Goal: Find specific page/section: Find specific page/section

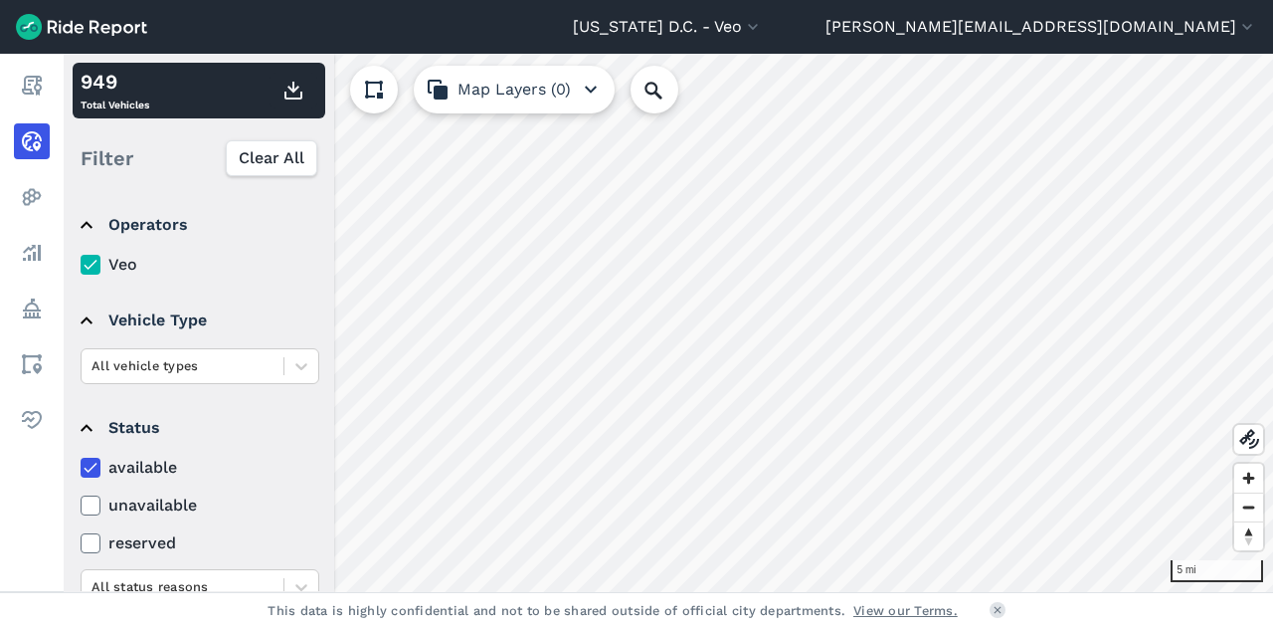
scroll to position [251, 0]
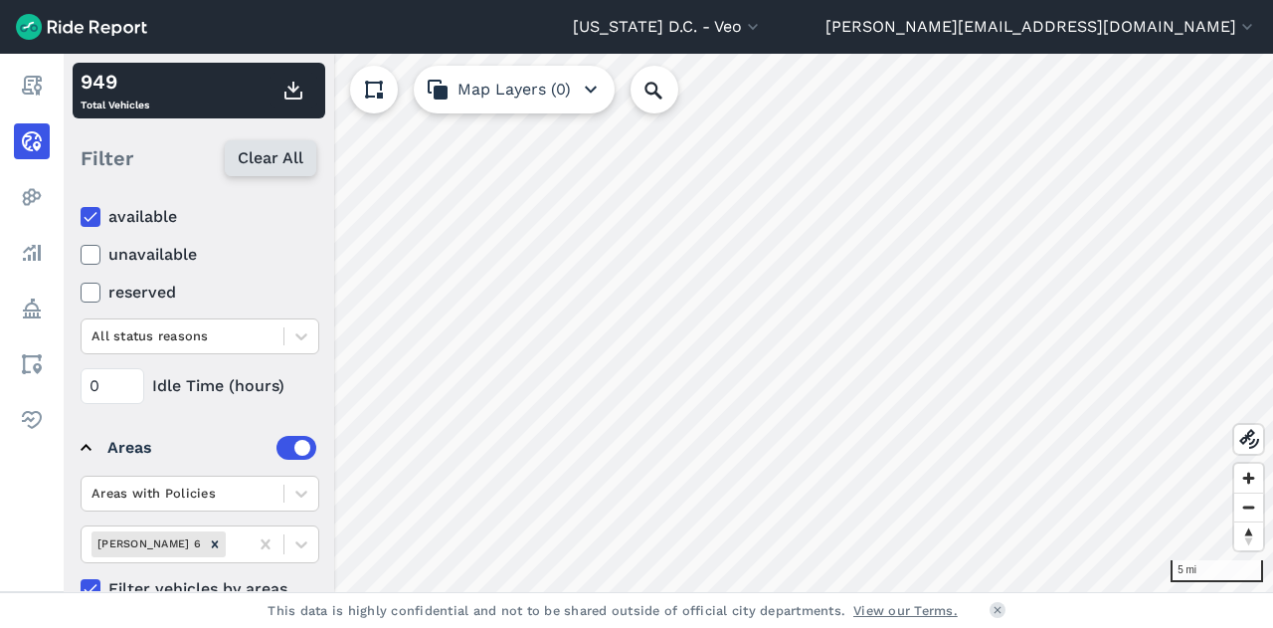
click at [294, 162] on span "Clear All" at bounding box center [271, 158] width 66 height 24
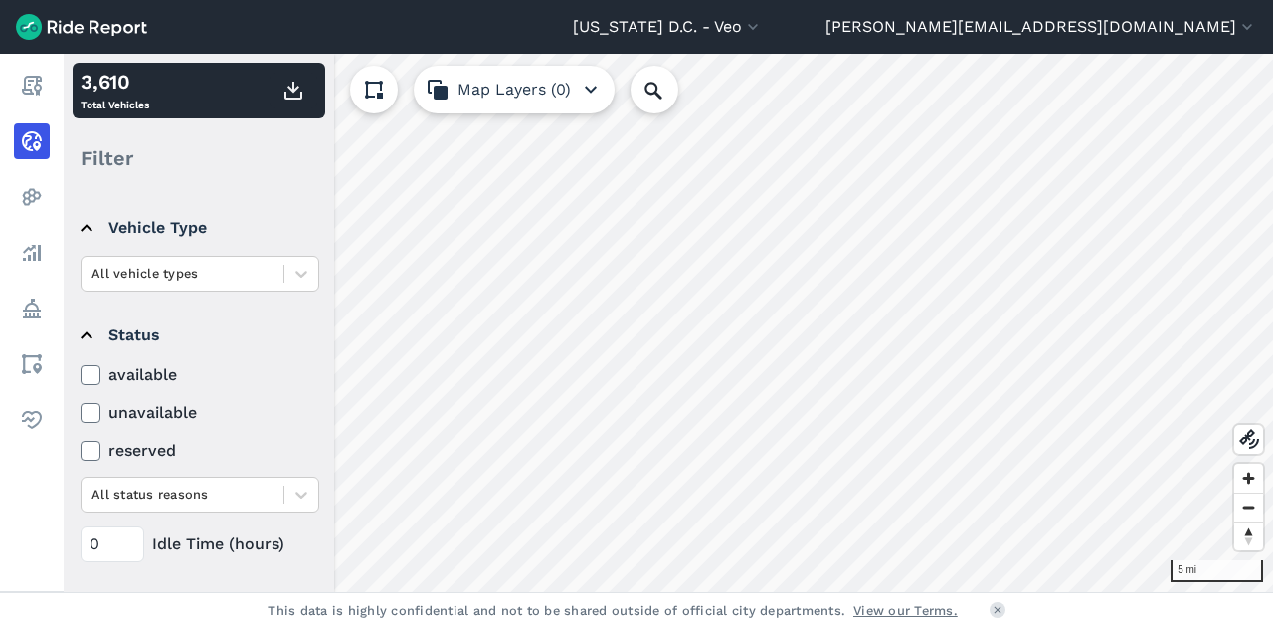
click at [97, 373] on icon at bounding box center [91, 375] width 18 height 20
click at [81, 373] on input "available" at bounding box center [81, 369] width 0 height 13
click at [307, 494] on icon at bounding box center [301, 494] width 20 height 20
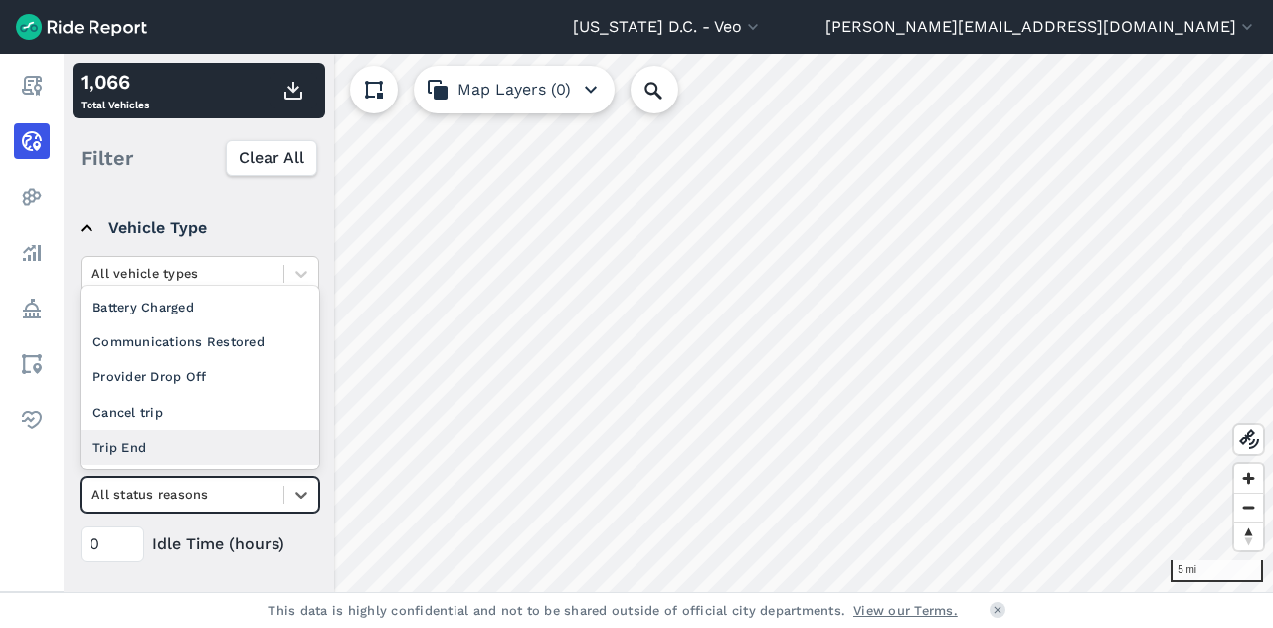
click at [269, 551] on div "0 Idle Time (hours)" at bounding box center [200, 544] width 239 height 36
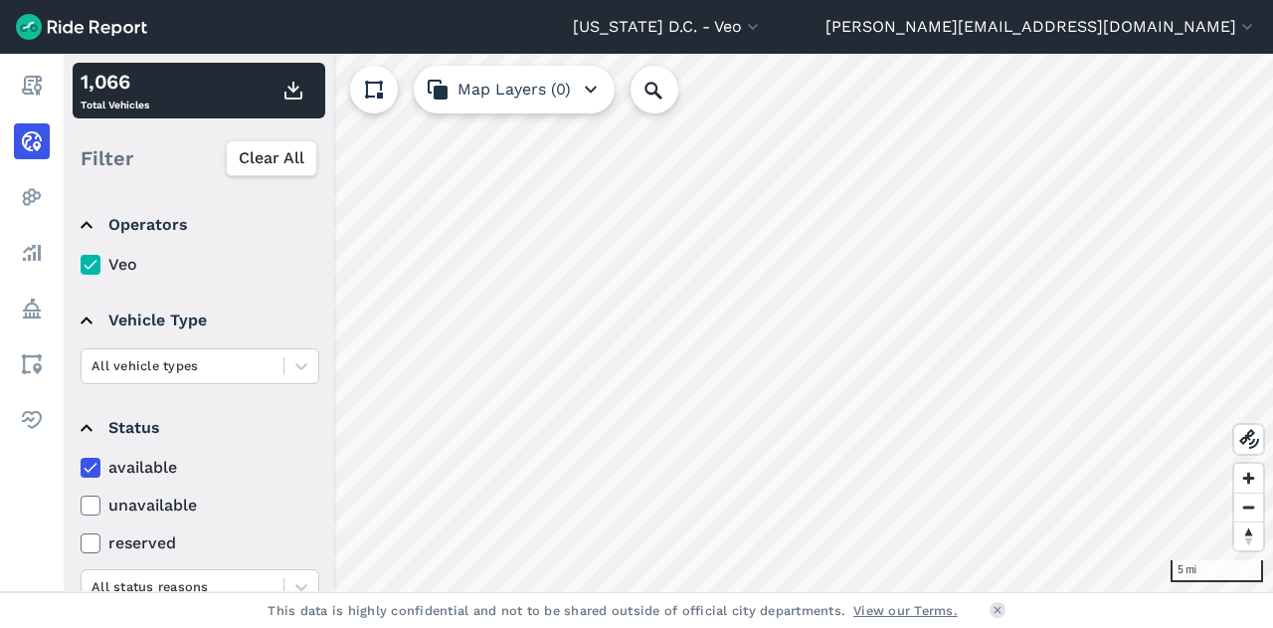
scroll to position [288, 0]
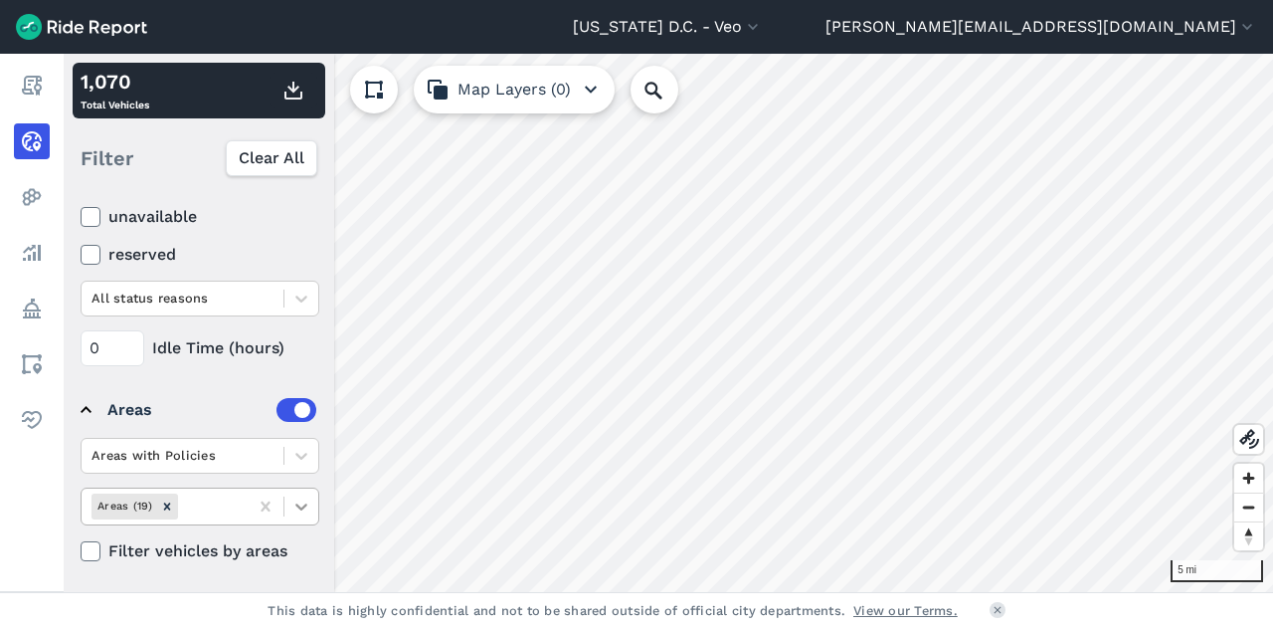
click at [305, 496] on icon at bounding box center [301, 506] width 20 height 20
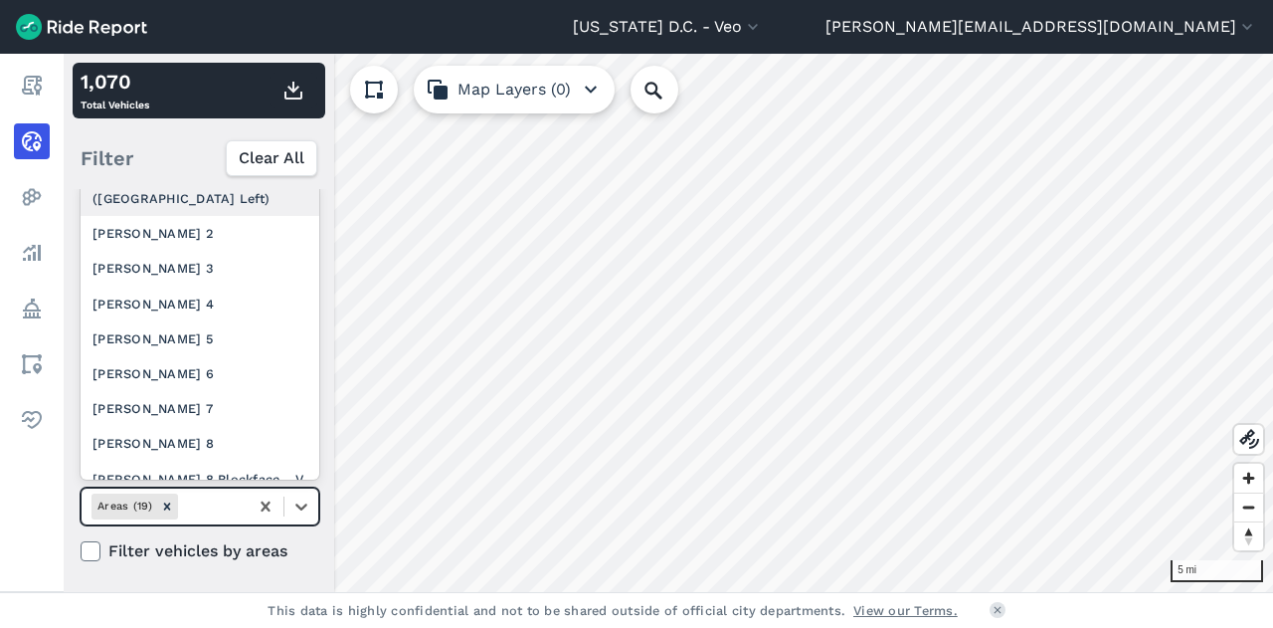
scroll to position [450, 0]
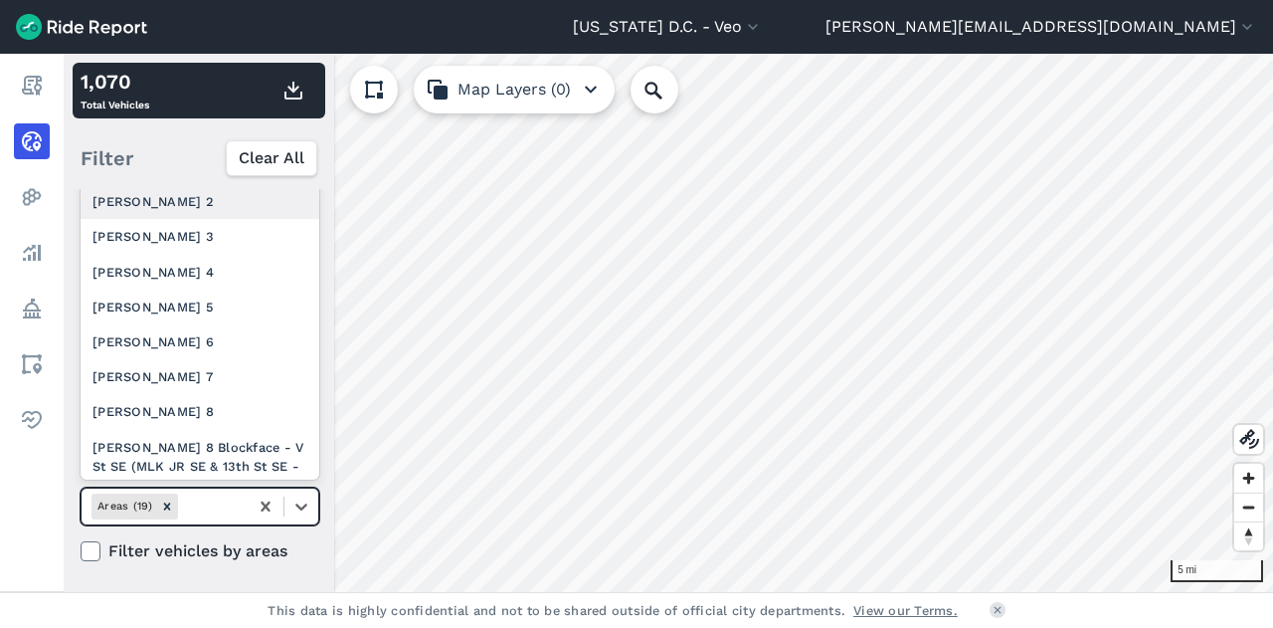
click at [170, 219] on div "[PERSON_NAME] 2" at bounding box center [200, 201] width 239 height 35
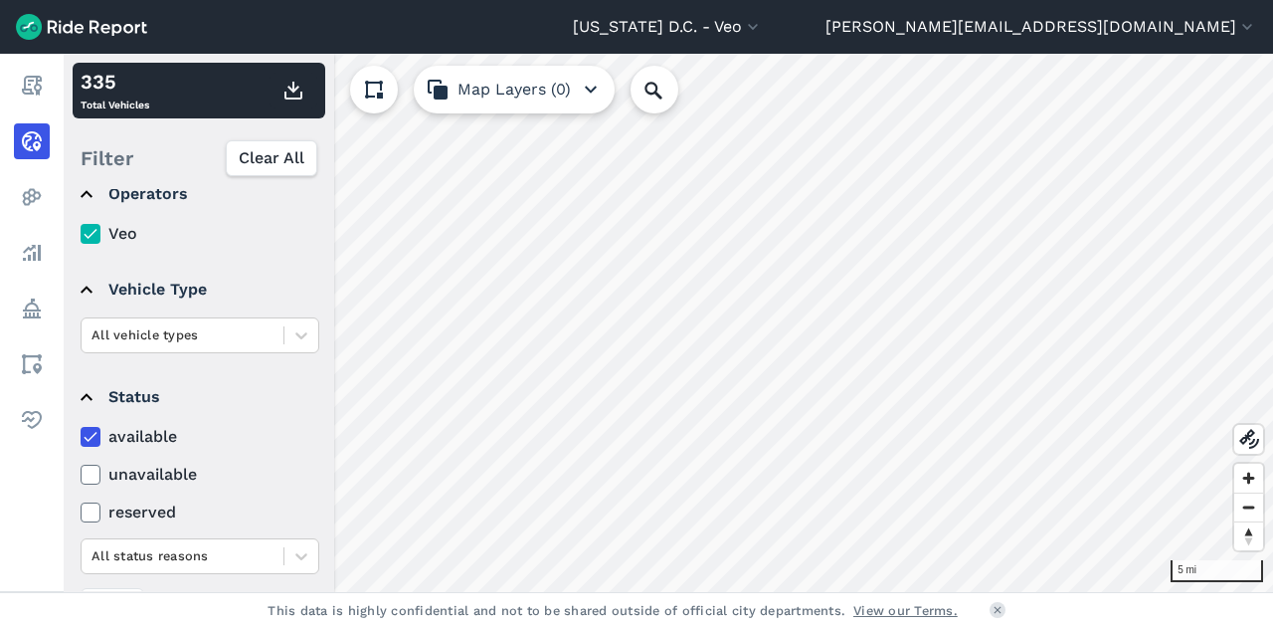
scroll to position [30, 0]
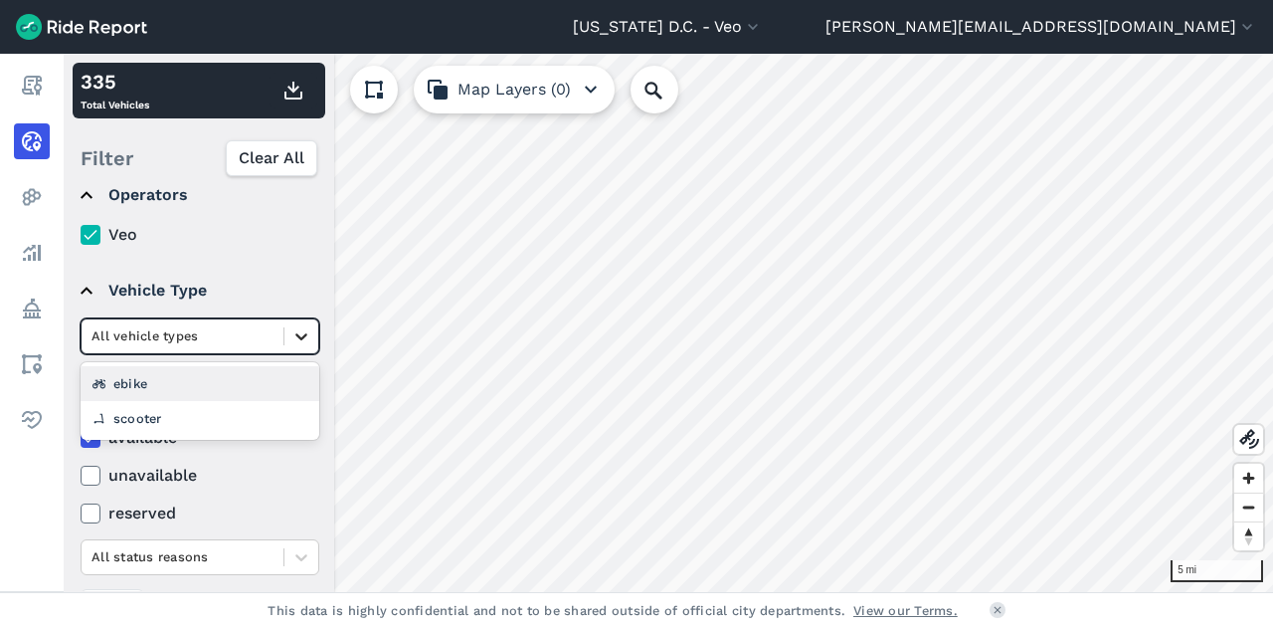
click at [295, 341] on icon at bounding box center [301, 336] width 20 height 20
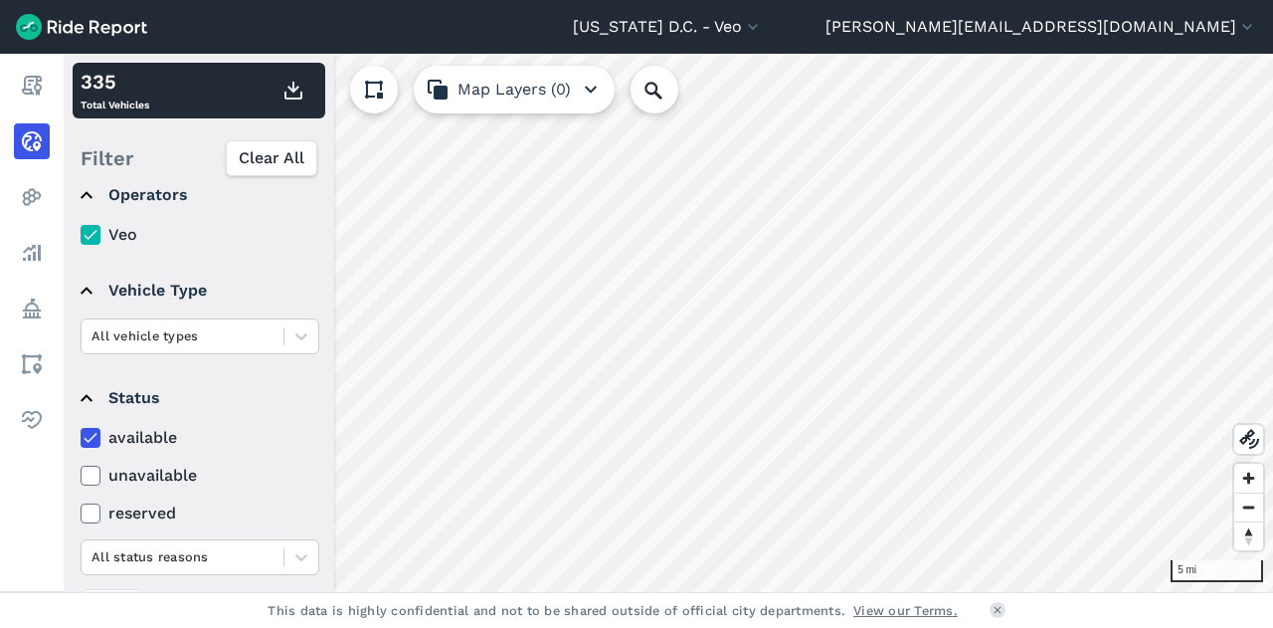
click at [239, 357] on details "Vehicle Type All vehicle types" at bounding box center [199, 308] width 252 height 107
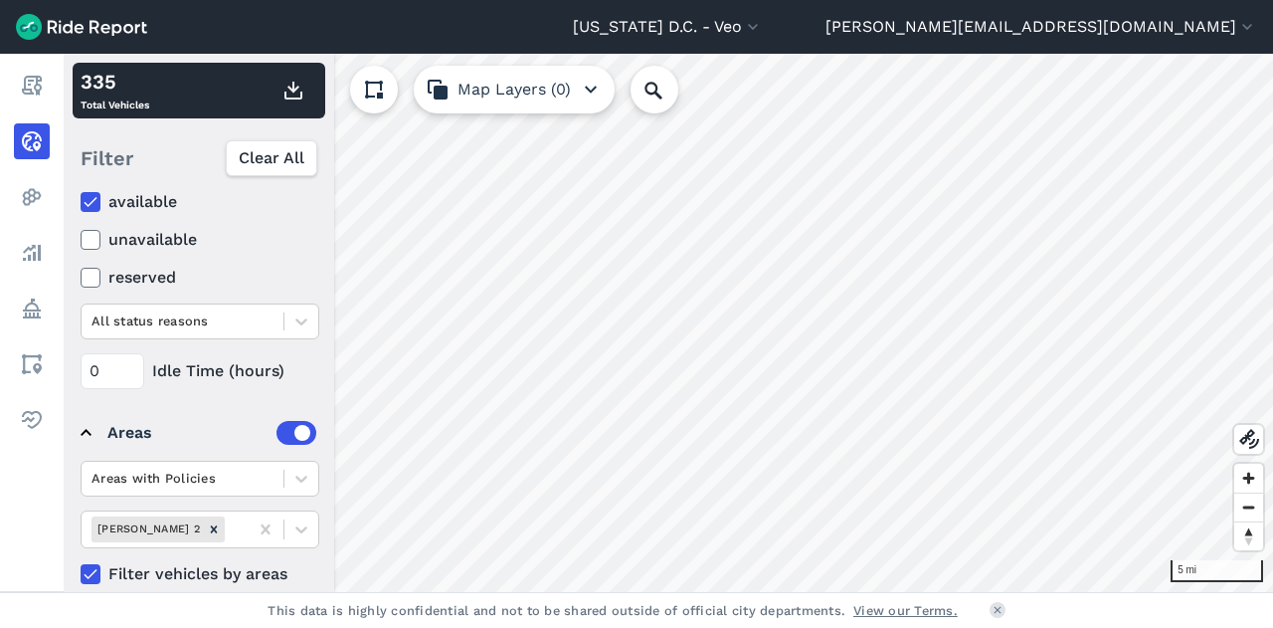
scroll to position [288, 0]
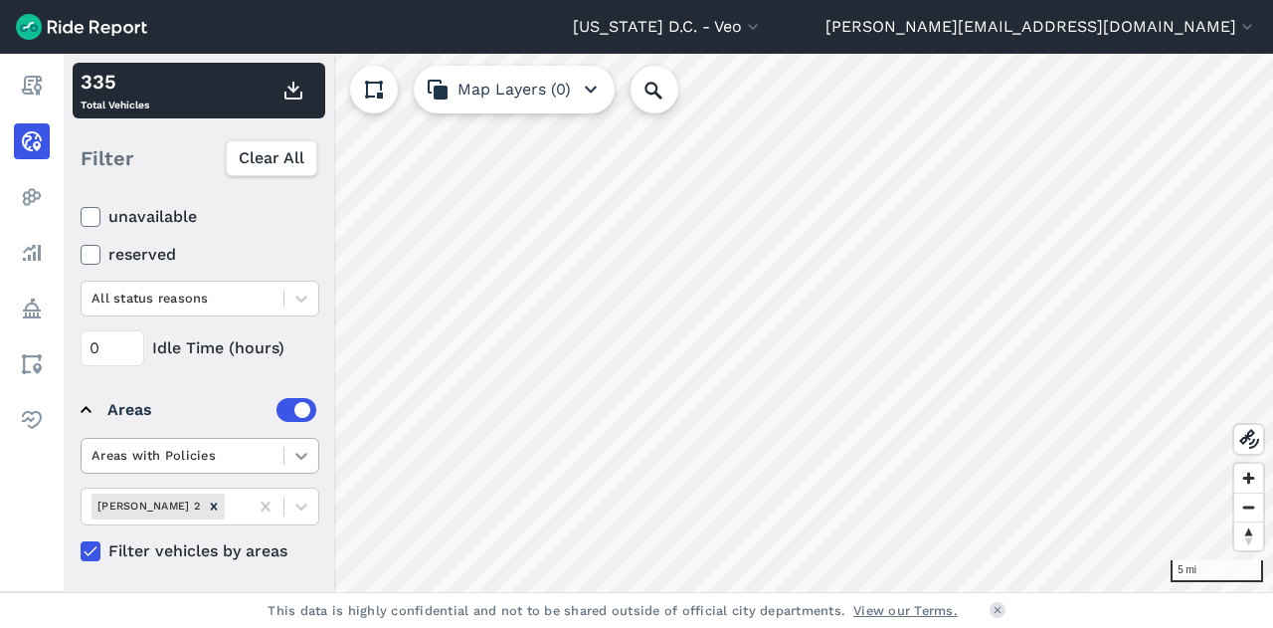
click at [287, 455] on div at bounding box center [301, 456] width 34 height 34
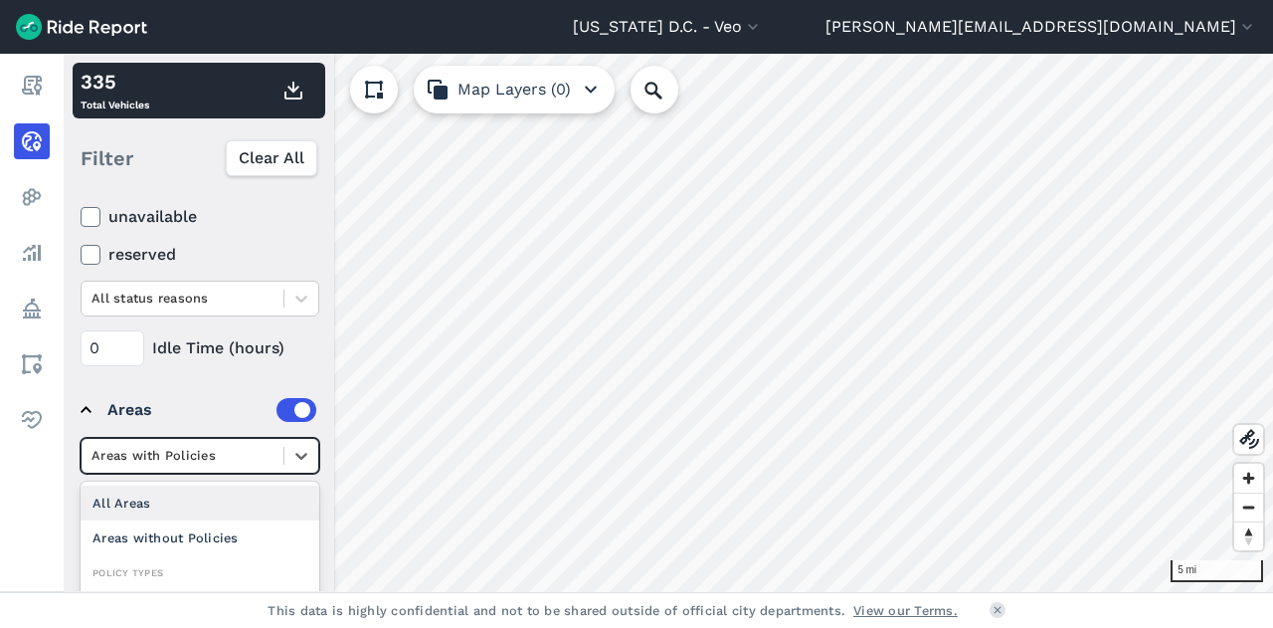
click at [272, 491] on div "All Areas" at bounding box center [200, 502] width 239 height 35
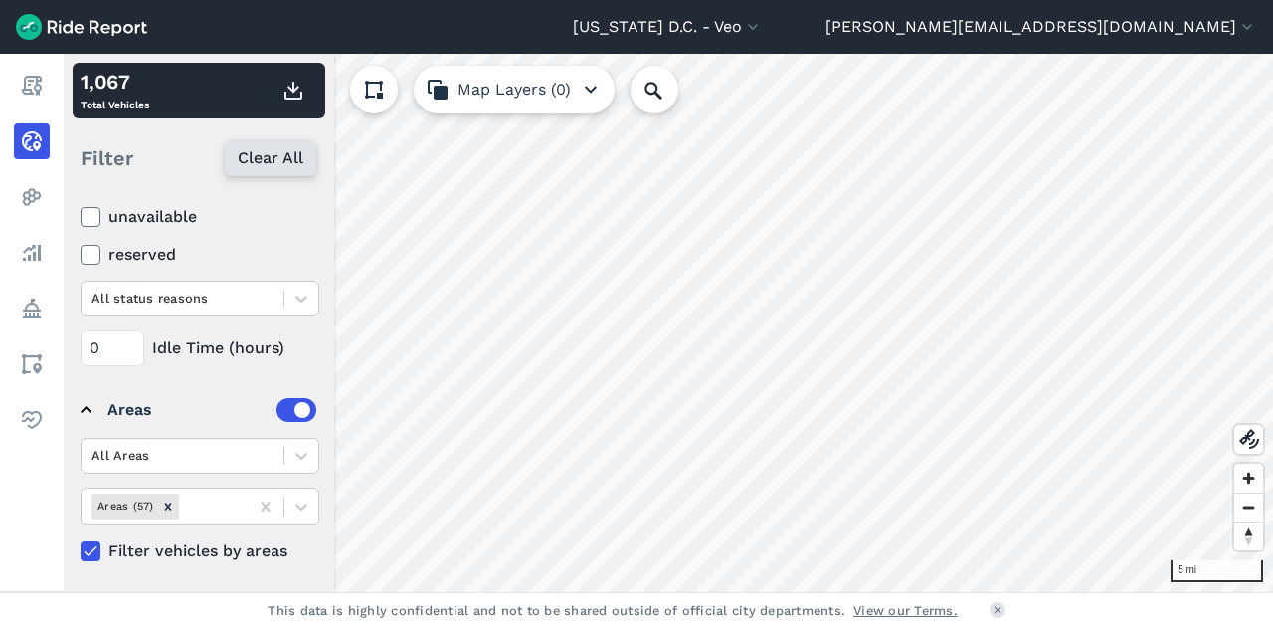
click at [270, 160] on span "Clear All" at bounding box center [271, 158] width 66 height 24
click at [96, 542] on icon at bounding box center [91, 551] width 18 height 20
click at [81, 542] on input "Filter vehicles by areas" at bounding box center [81, 545] width 0 height 13
click at [95, 546] on use at bounding box center [90, 551] width 13 height 10
click at [81, 544] on input "Filter vehicles by areas" at bounding box center [81, 545] width 0 height 13
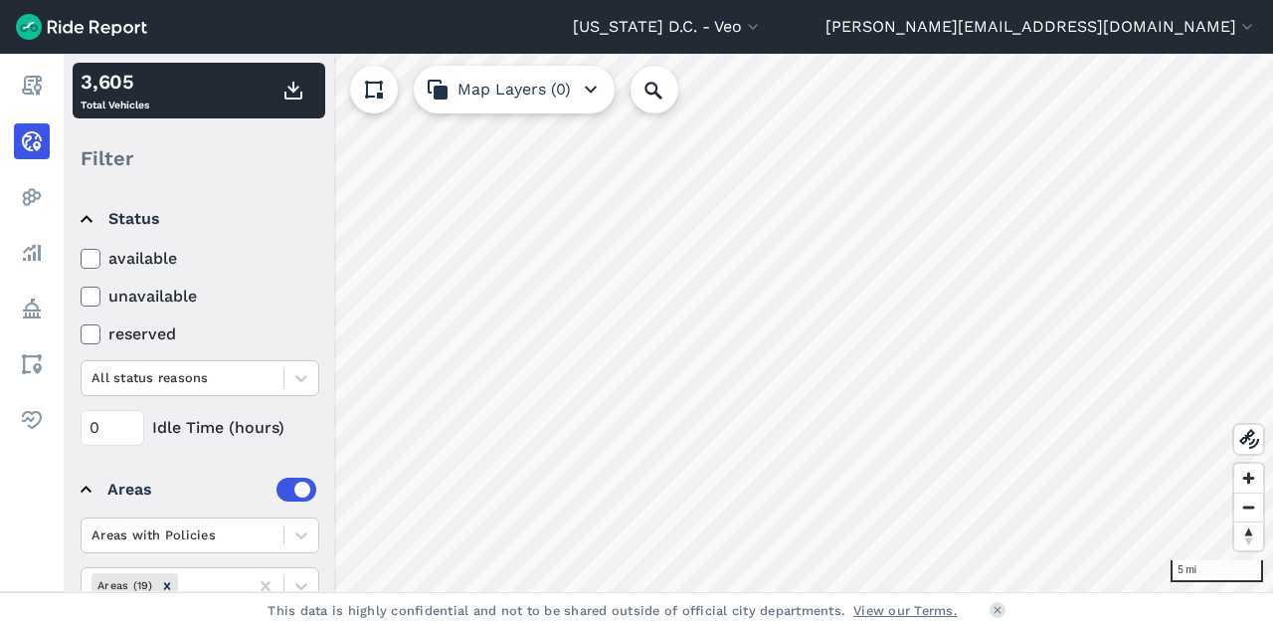
scroll to position [267, 0]
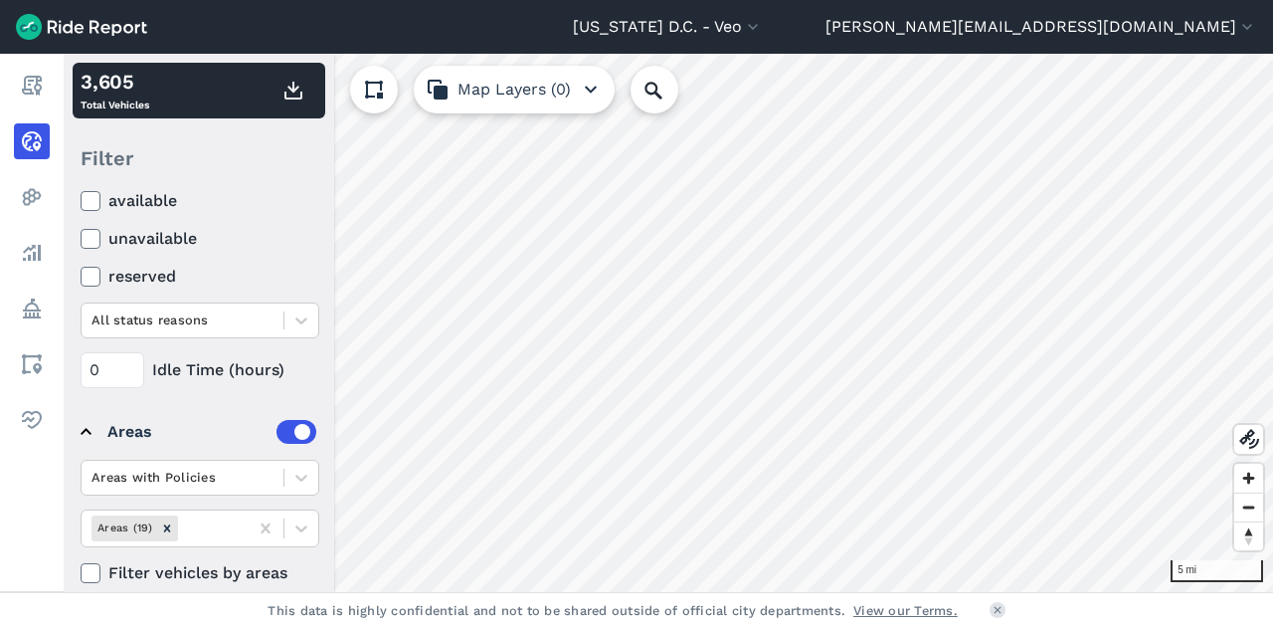
click at [96, 569] on icon at bounding box center [91, 573] width 18 height 20
click at [81, 569] on input "Filter vehicles by areas" at bounding box center [81, 567] width 0 height 13
click at [96, 569] on icon at bounding box center [91, 573] width 18 height 20
click at [81, 569] on input "Filter vehicles by areas" at bounding box center [81, 567] width 0 height 13
click at [96, 569] on icon at bounding box center [91, 573] width 18 height 20
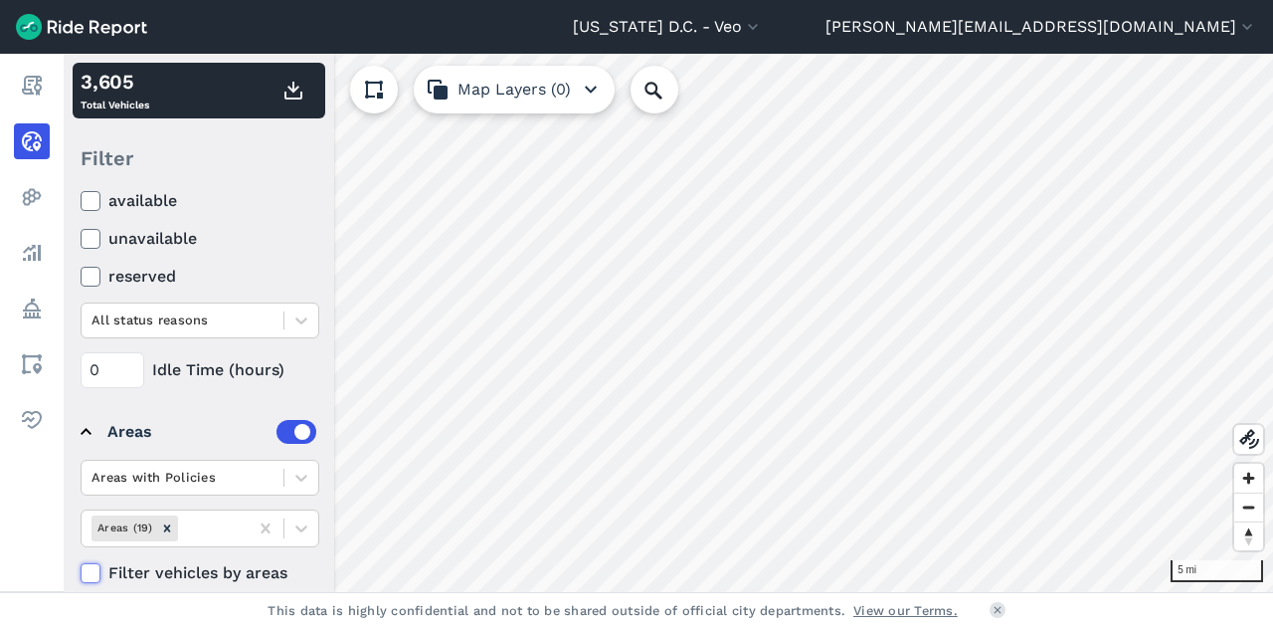
click at [81, 569] on input "Filter vehicles by areas" at bounding box center [81, 567] width 0 height 13
click at [96, 569] on icon at bounding box center [91, 573] width 18 height 20
click at [81, 569] on input "Filter vehicles by areas" at bounding box center [81, 567] width 0 height 13
click at [97, 570] on icon at bounding box center [91, 573] width 18 height 20
click at [81, 570] on input "Filter vehicles by areas" at bounding box center [81, 567] width 0 height 13
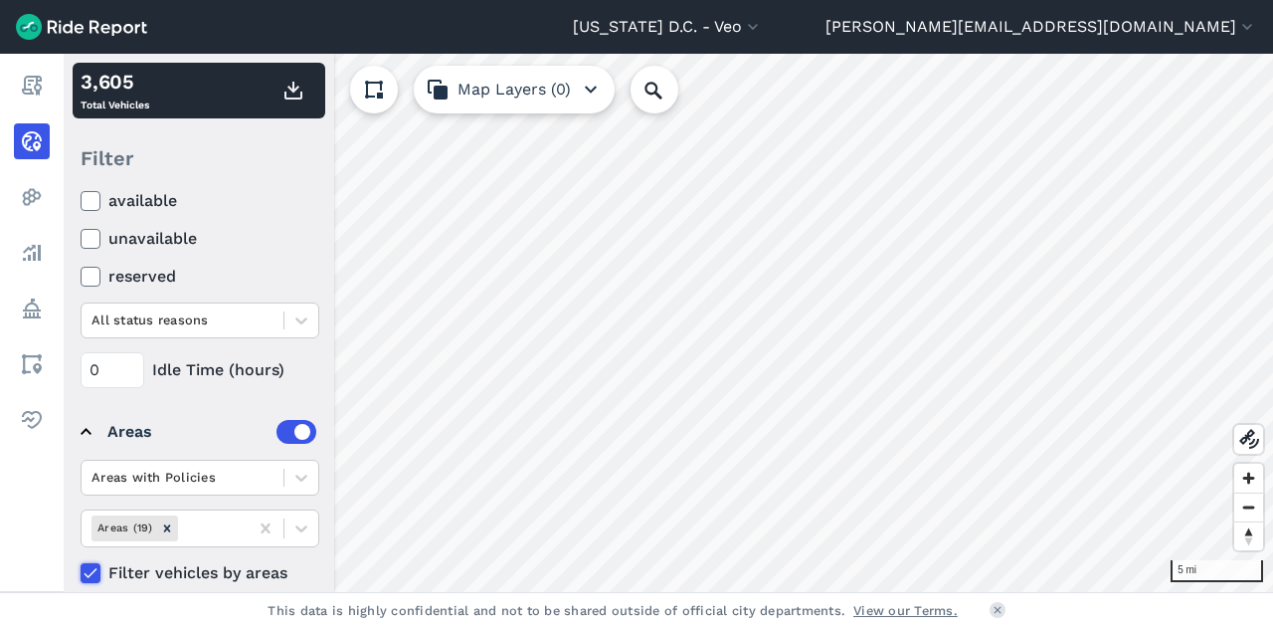
click at [97, 570] on icon at bounding box center [91, 573] width 18 height 20
click at [81, 570] on input "Filter vehicles by areas" at bounding box center [81, 567] width 0 height 13
click at [254, 224] on div "Operators Veo Vehicle Type All vehicle types Status available unavailable reser…" at bounding box center [199, 390] width 271 height 402
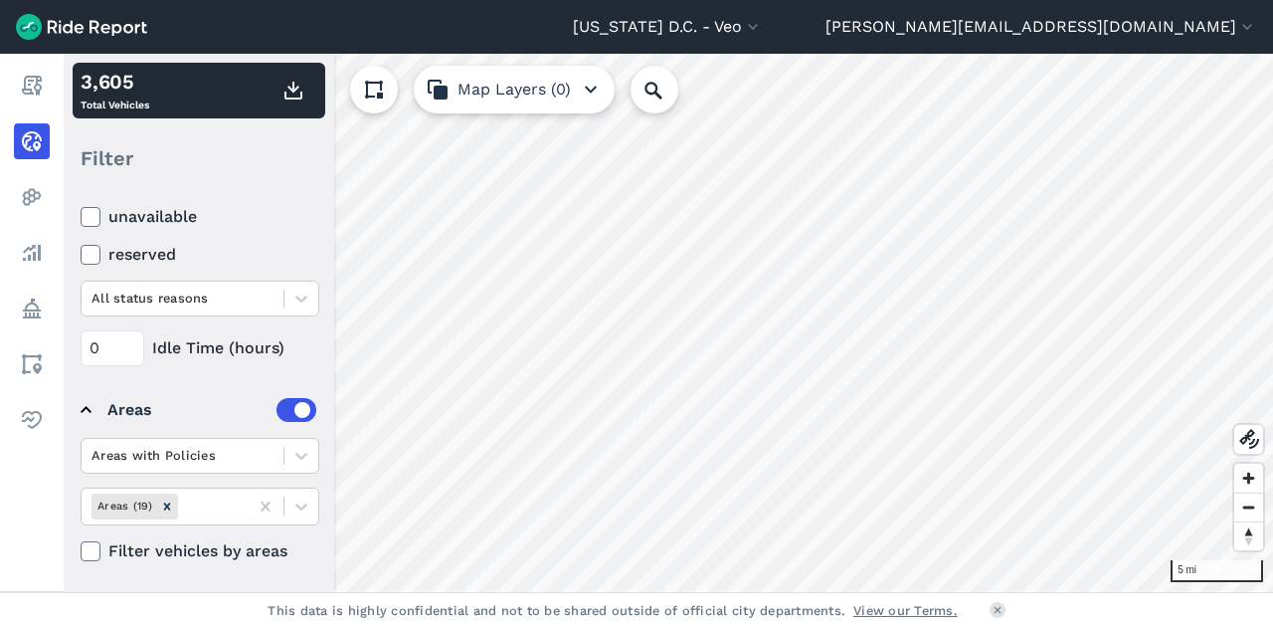
scroll to position [0, 0]
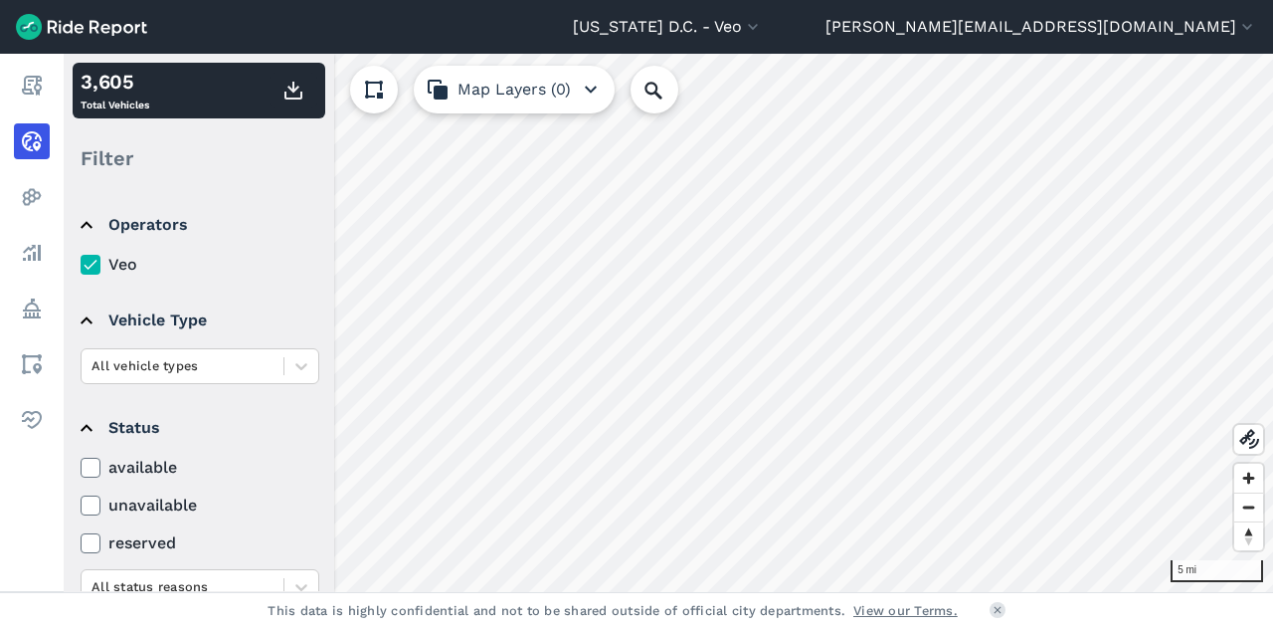
click at [94, 476] on icon at bounding box center [91, 468] width 18 height 20
click at [81, 469] on input "available" at bounding box center [81, 462] width 0 height 13
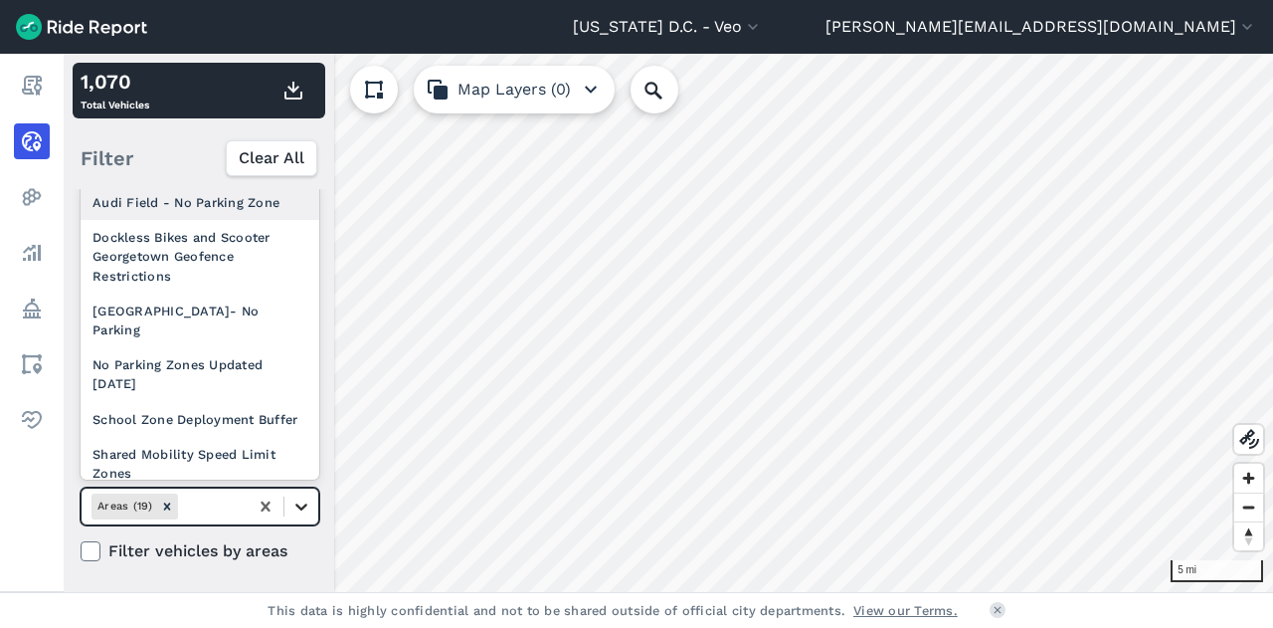
click at [301, 500] on icon at bounding box center [301, 506] width 20 height 20
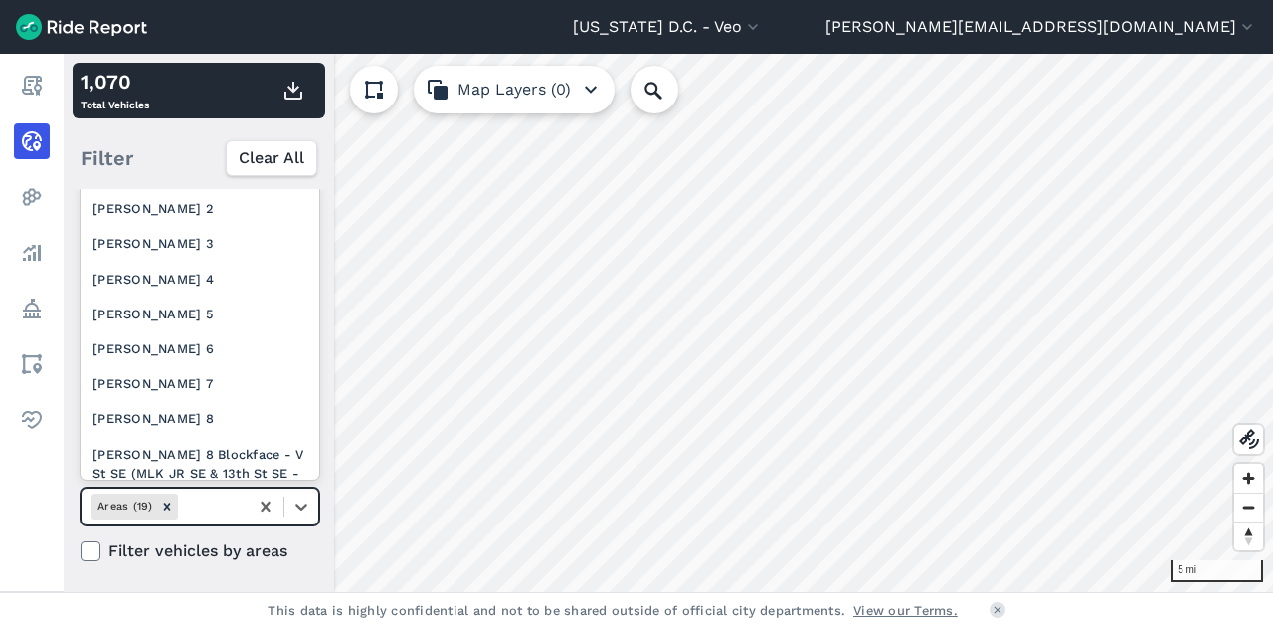
scroll to position [445, 0]
click at [162, 224] on div "[PERSON_NAME] 2" at bounding box center [200, 206] width 239 height 35
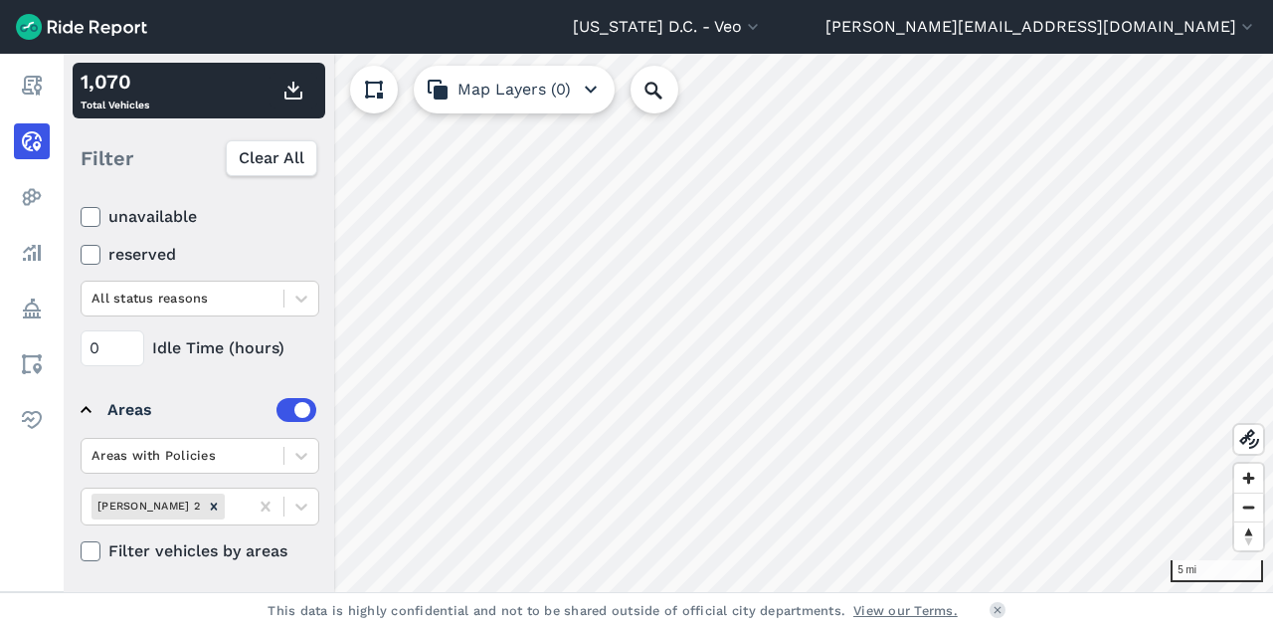
click at [89, 552] on icon at bounding box center [91, 551] width 18 height 20
click at [81, 552] on input "Filter vehicles by areas" at bounding box center [81, 545] width 0 height 13
click at [89, 552] on icon at bounding box center [91, 551] width 18 height 20
click at [81, 552] on input "Filter vehicles by areas" at bounding box center [81, 545] width 0 height 13
click at [89, 552] on icon at bounding box center [91, 551] width 18 height 20
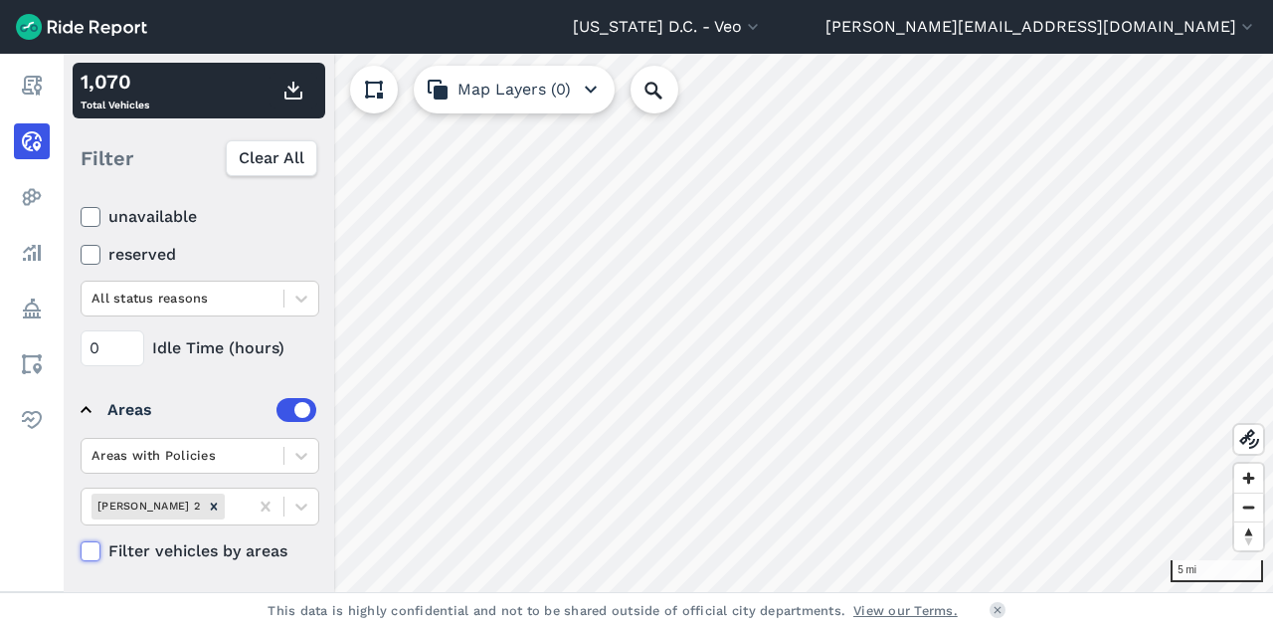
click at [81, 552] on input "Filter vehicles by areas" at bounding box center [81, 545] width 0 height 13
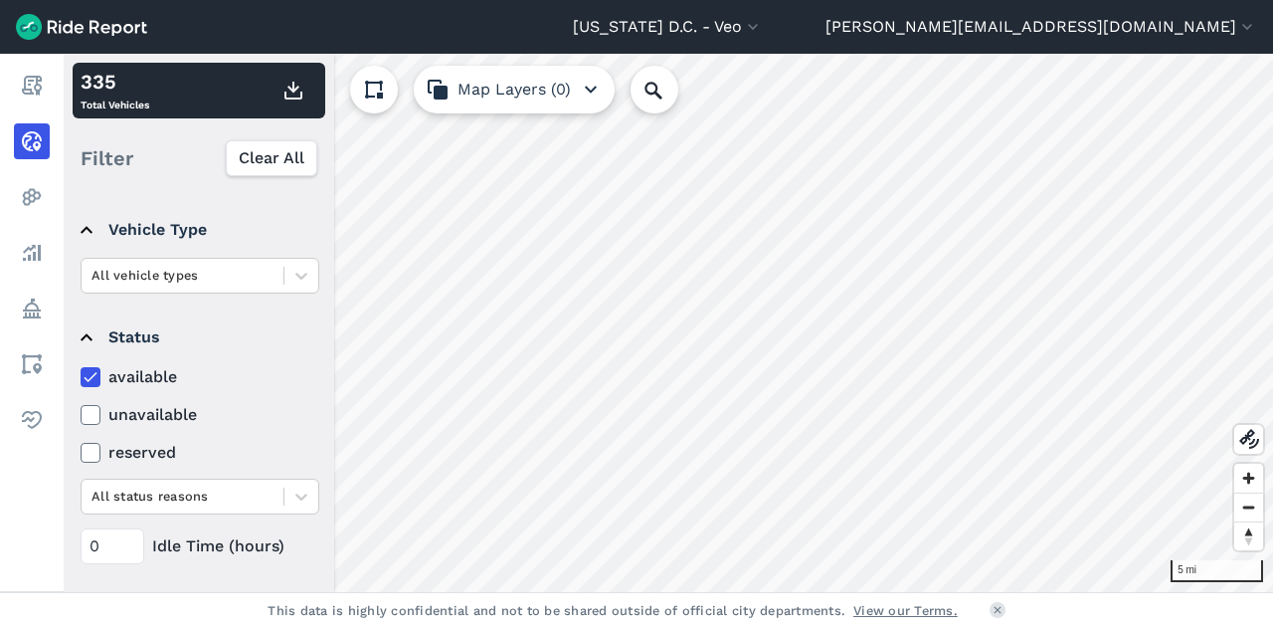
scroll to position [90, 0]
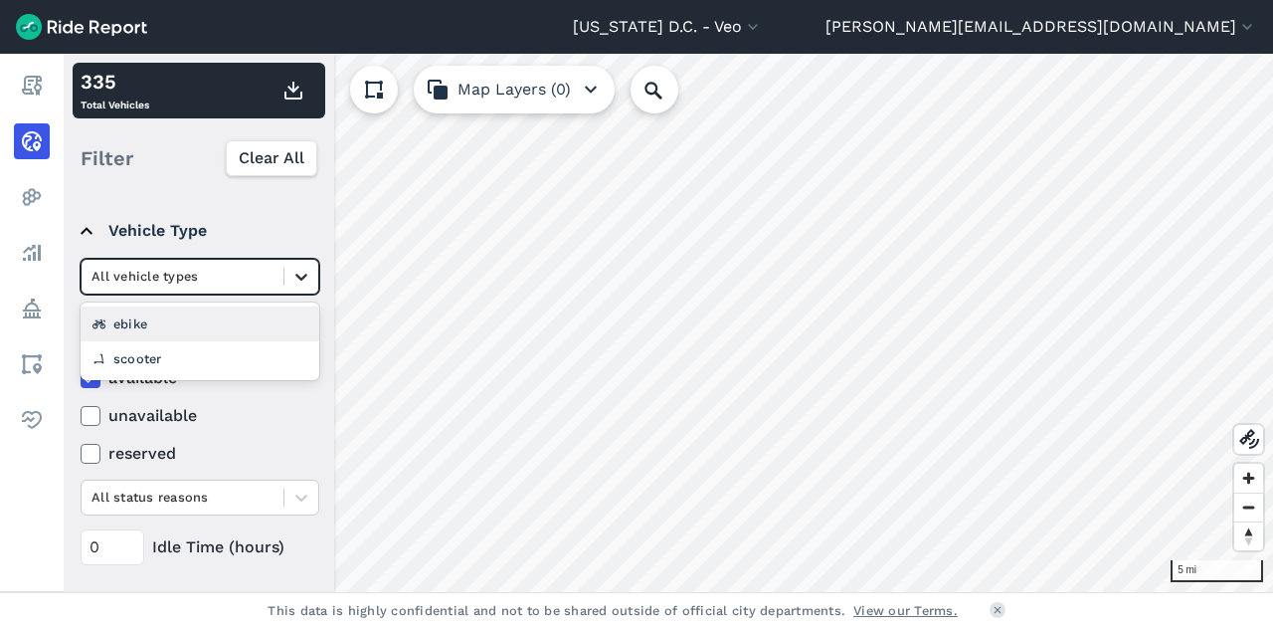
click at [304, 274] on icon at bounding box center [301, 277] width 20 height 20
click at [304, 275] on icon at bounding box center [301, 277] width 12 height 7
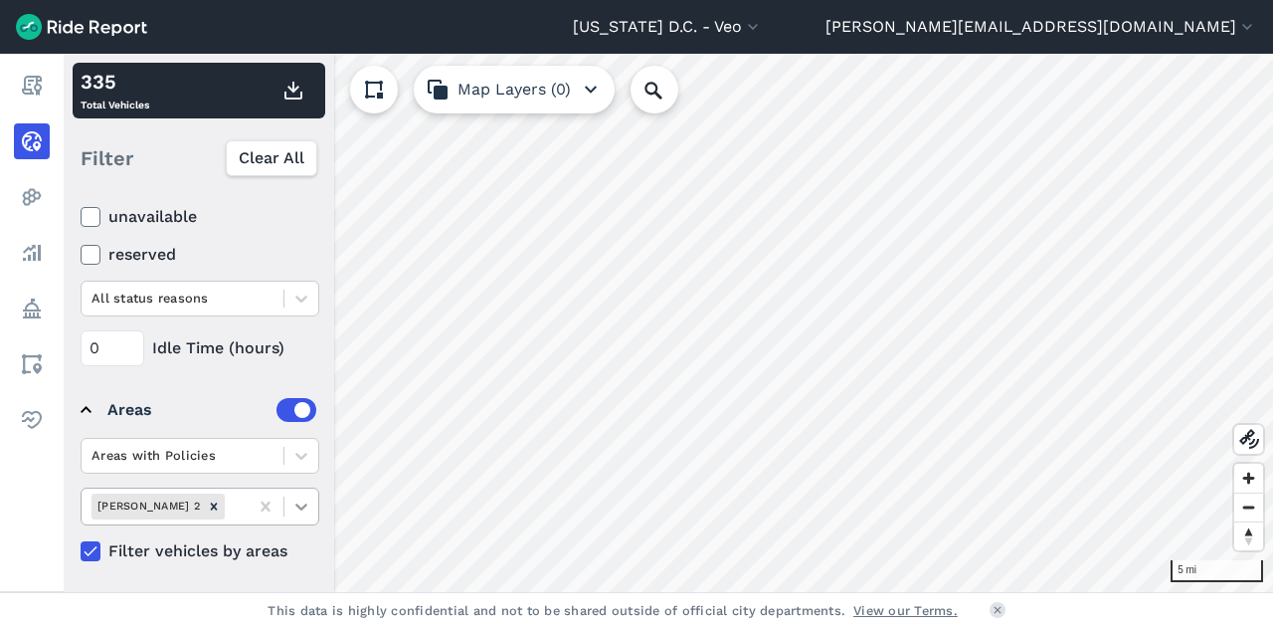
click at [296, 510] on icon at bounding box center [301, 506] width 20 height 20
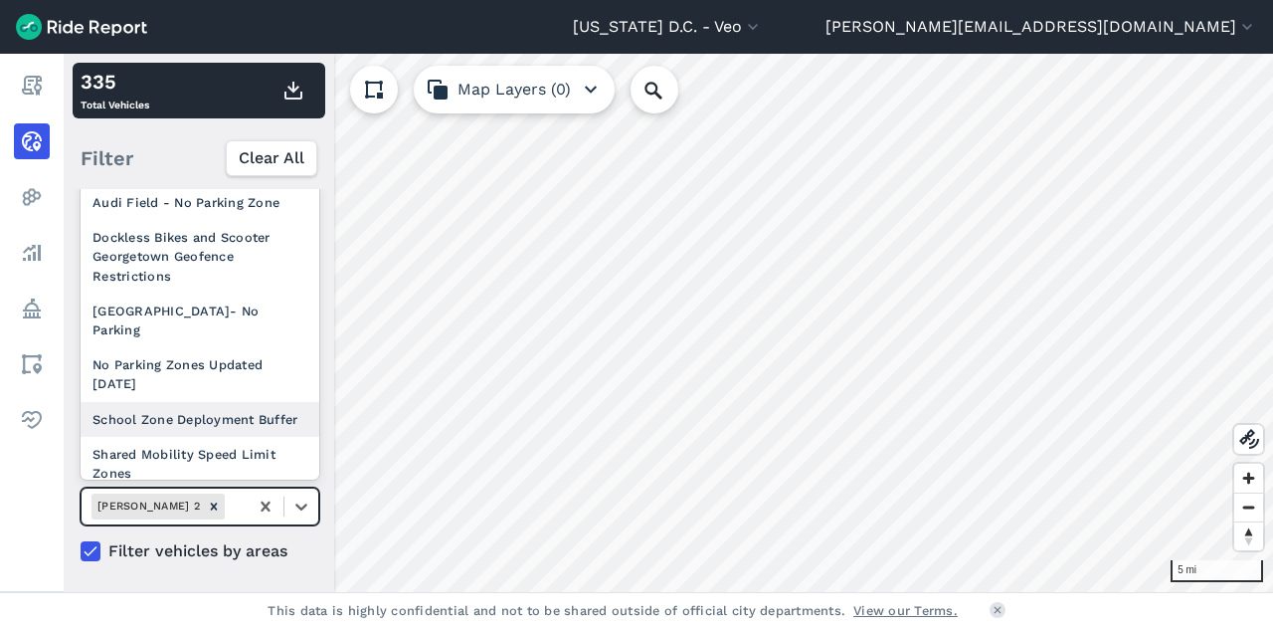
scroll to position [417, 0]
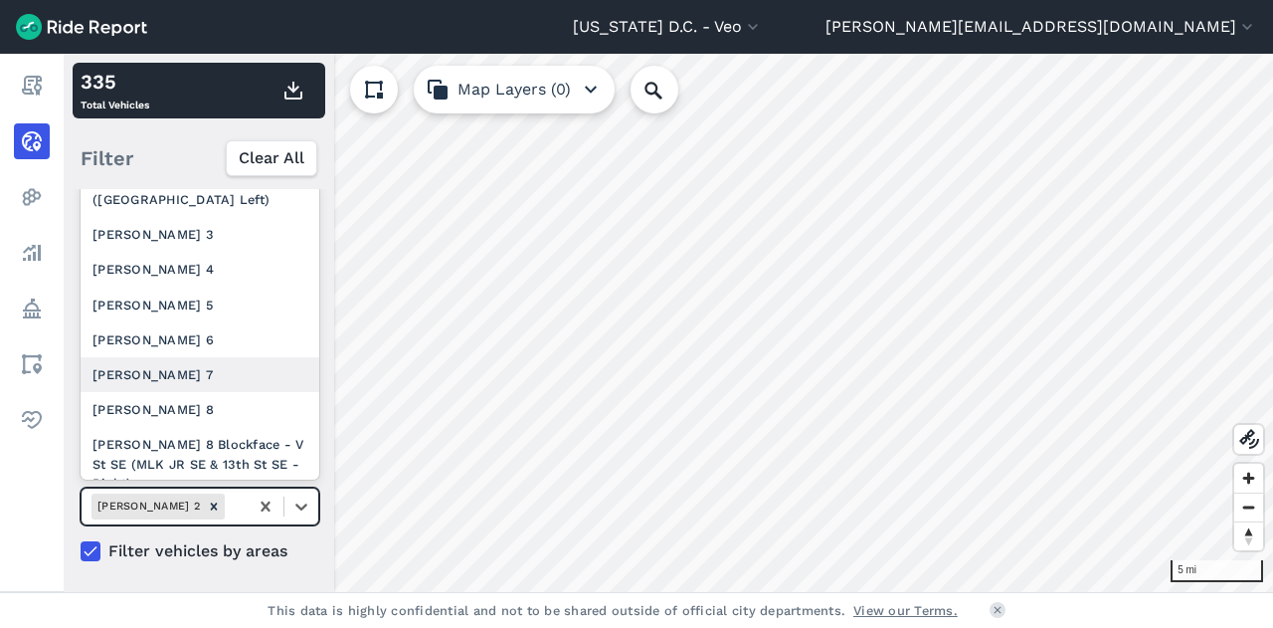
click at [165, 378] on div "[PERSON_NAME] 7" at bounding box center [200, 374] width 239 height 35
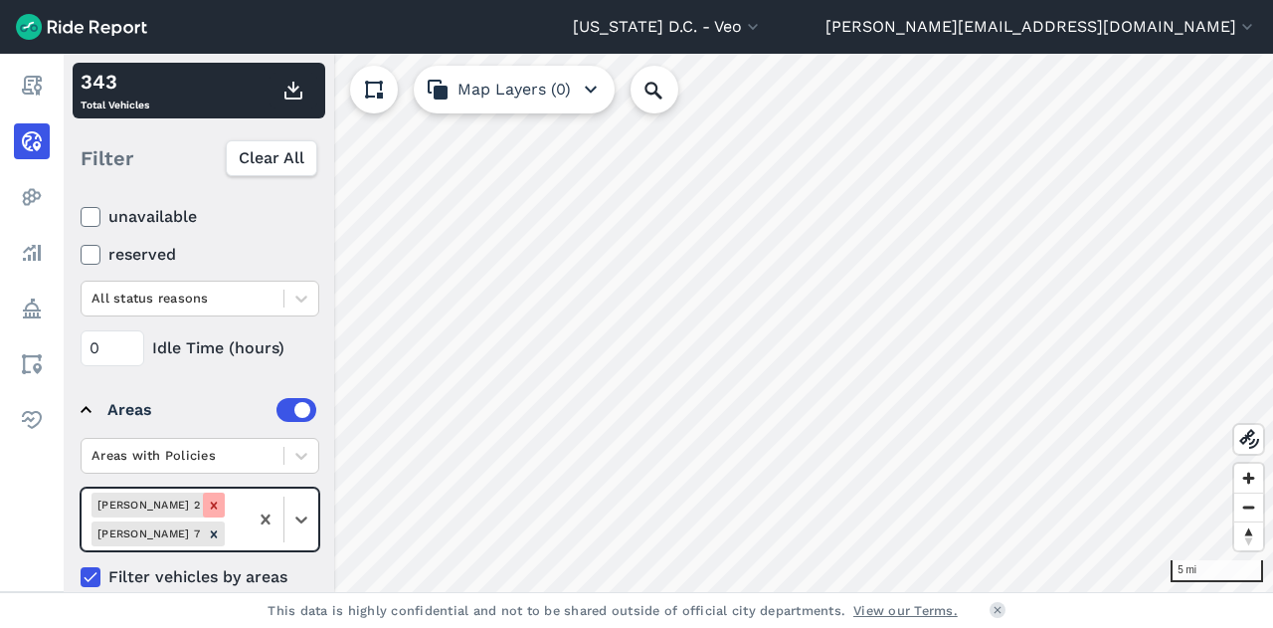
click at [207, 504] on icon "Remove Ward 2" at bounding box center [214, 505] width 14 height 14
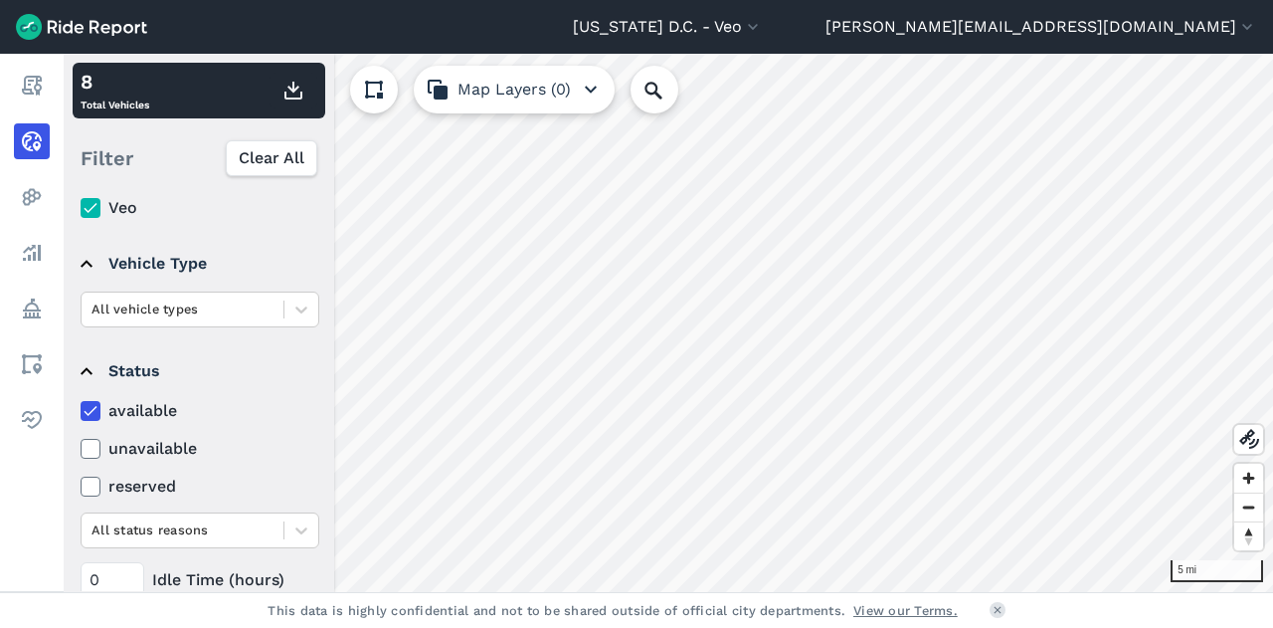
scroll to position [56, 0]
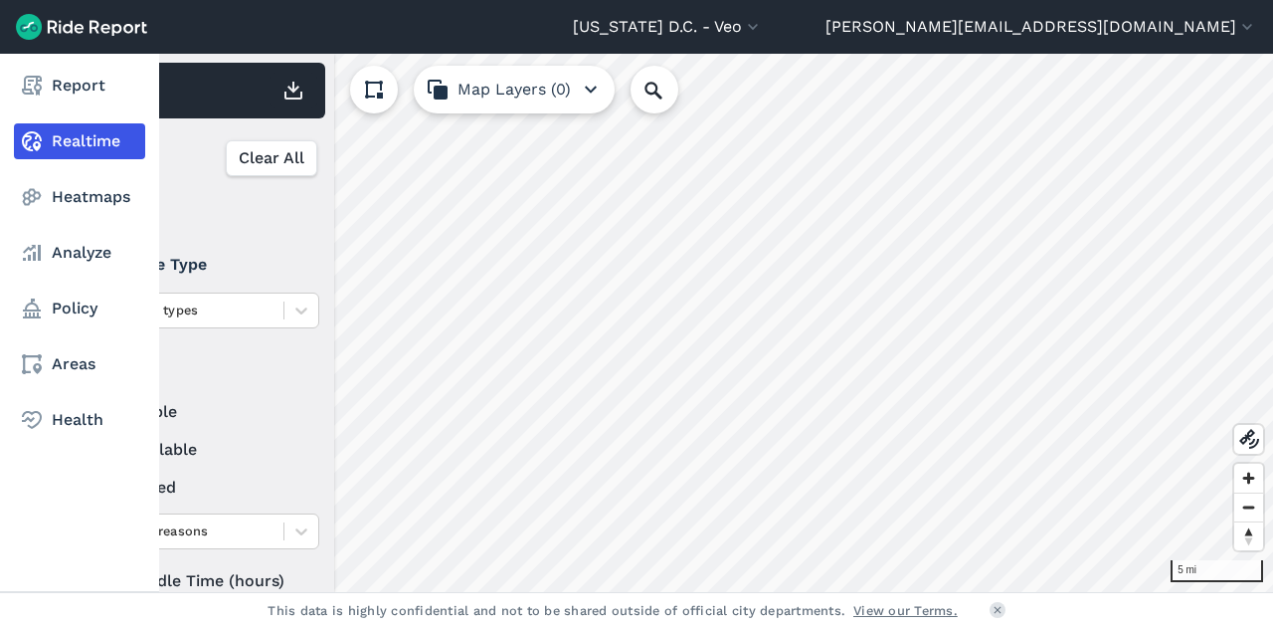
click at [119, 143] on link "Realtime" at bounding box center [79, 141] width 131 height 36
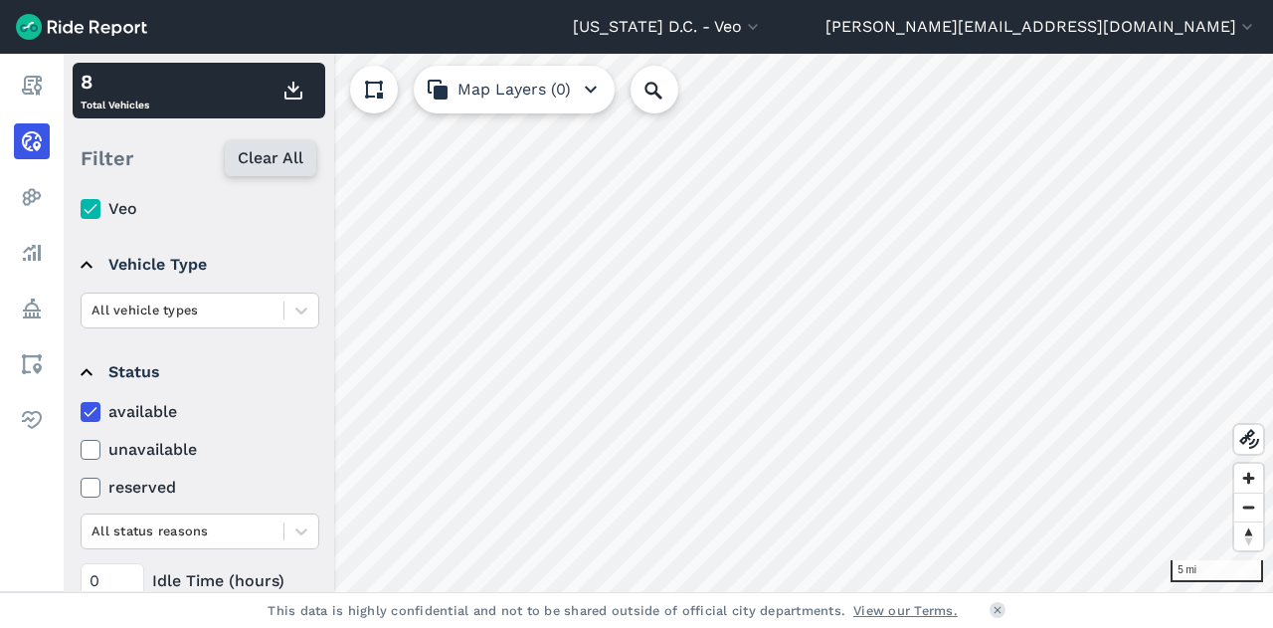
click at [269, 164] on span "Clear All" at bounding box center [271, 158] width 66 height 24
click at [97, 419] on icon at bounding box center [91, 412] width 18 height 20
click at [81, 413] on input "available" at bounding box center [81, 406] width 0 height 13
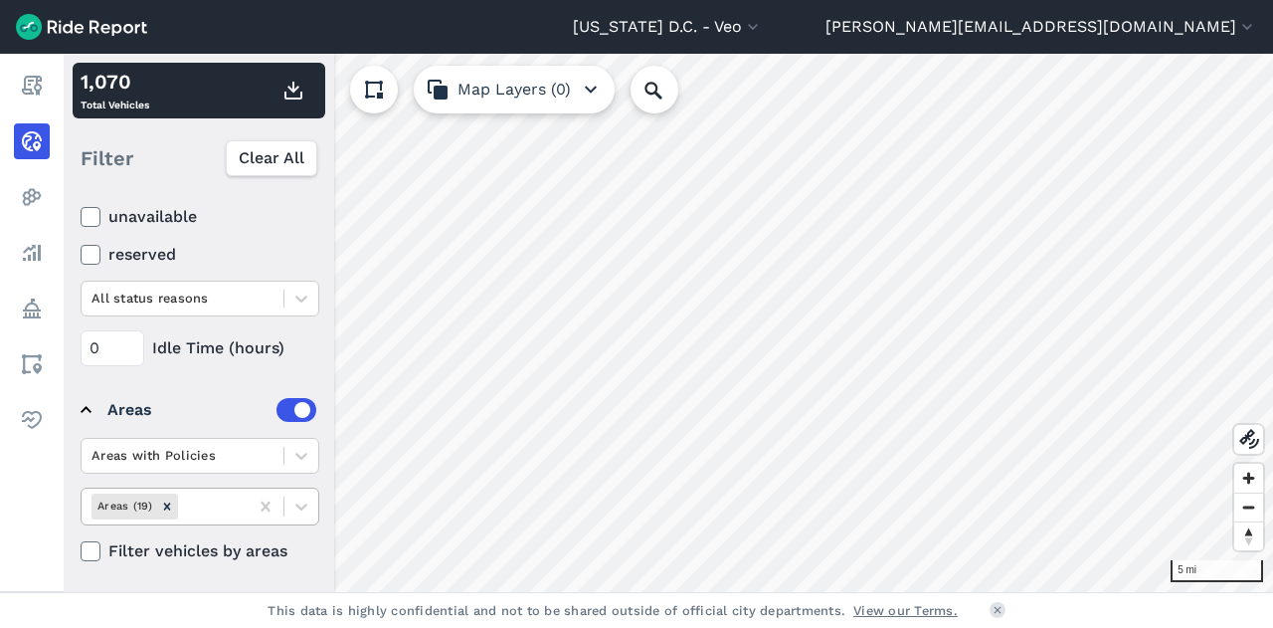
click at [91, 548] on use at bounding box center [90, 551] width 13 height 10
click at [81, 548] on input "Filter vehicles by areas" at bounding box center [81, 545] width 0 height 13
click at [91, 548] on use at bounding box center [90, 551] width 13 height 10
click at [81, 548] on input "Filter vehicles by areas" at bounding box center [81, 545] width 0 height 13
click at [91, 548] on use at bounding box center [90, 551] width 13 height 10
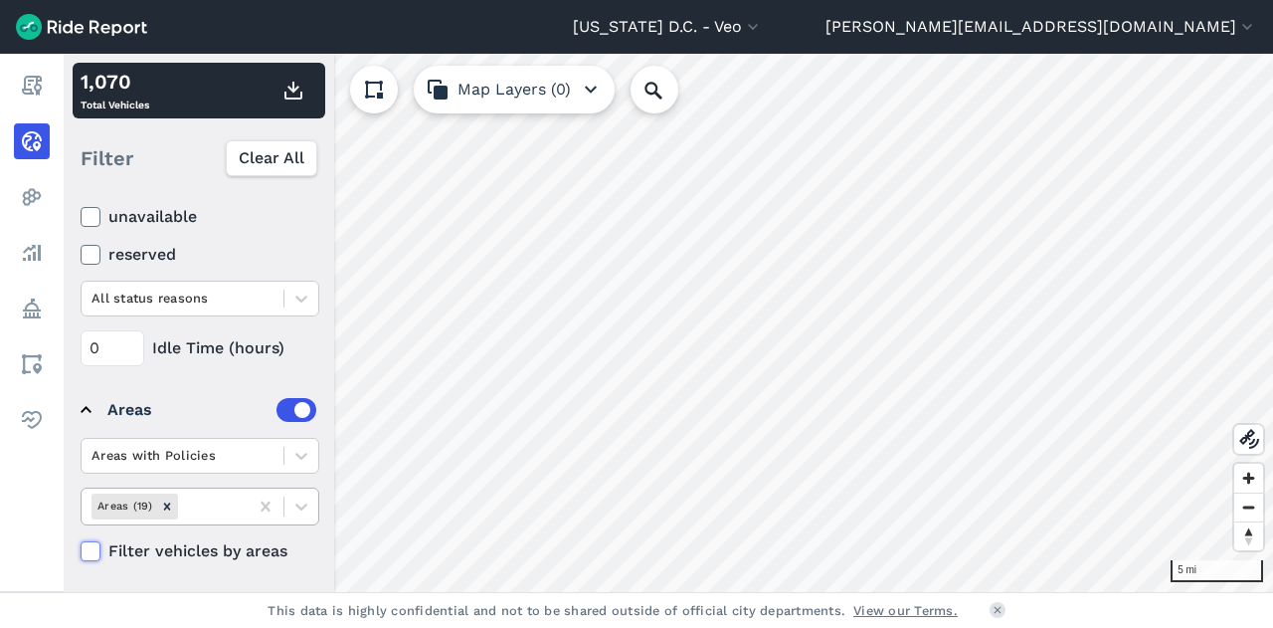
click at [81, 548] on input "Filter vehicles by areas" at bounding box center [81, 545] width 0 height 13
click at [267, 165] on span "Clear All" at bounding box center [271, 158] width 66 height 24
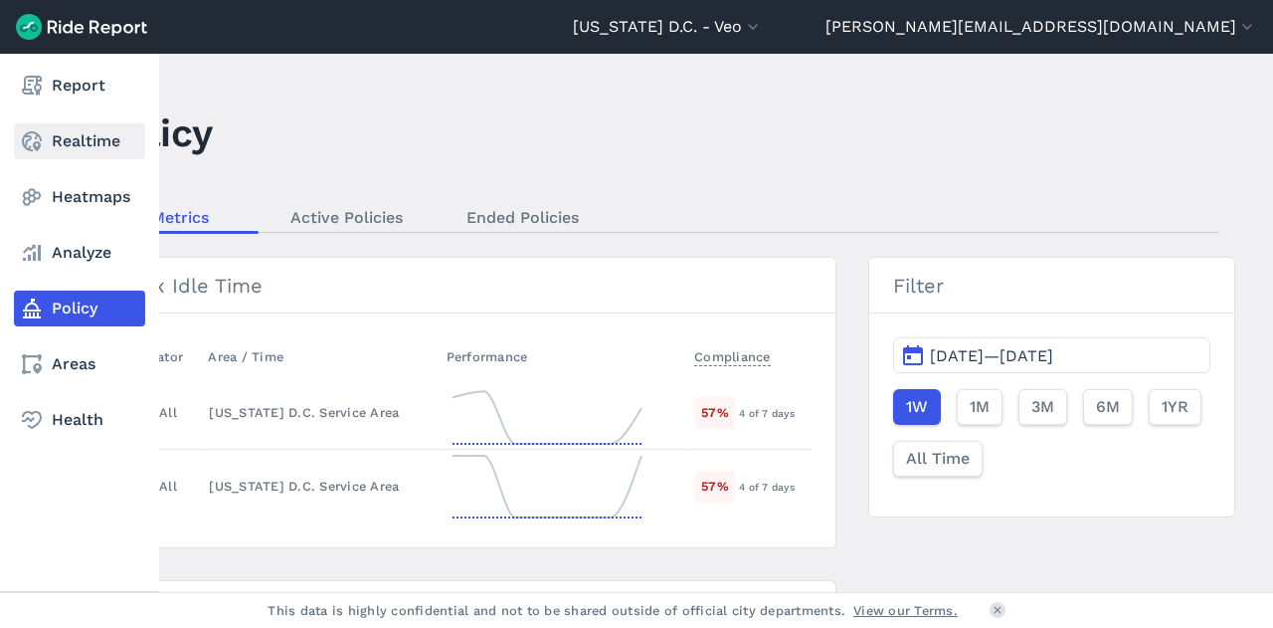
click at [94, 153] on link "Realtime" at bounding box center [79, 141] width 131 height 36
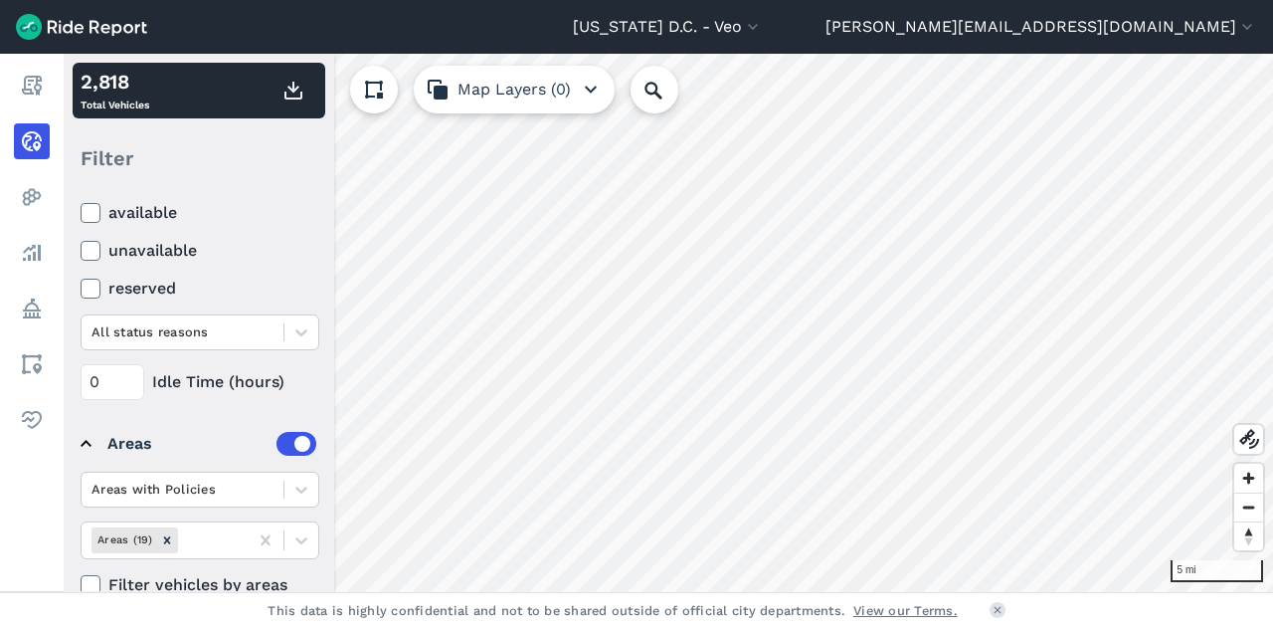
scroll to position [288, 0]
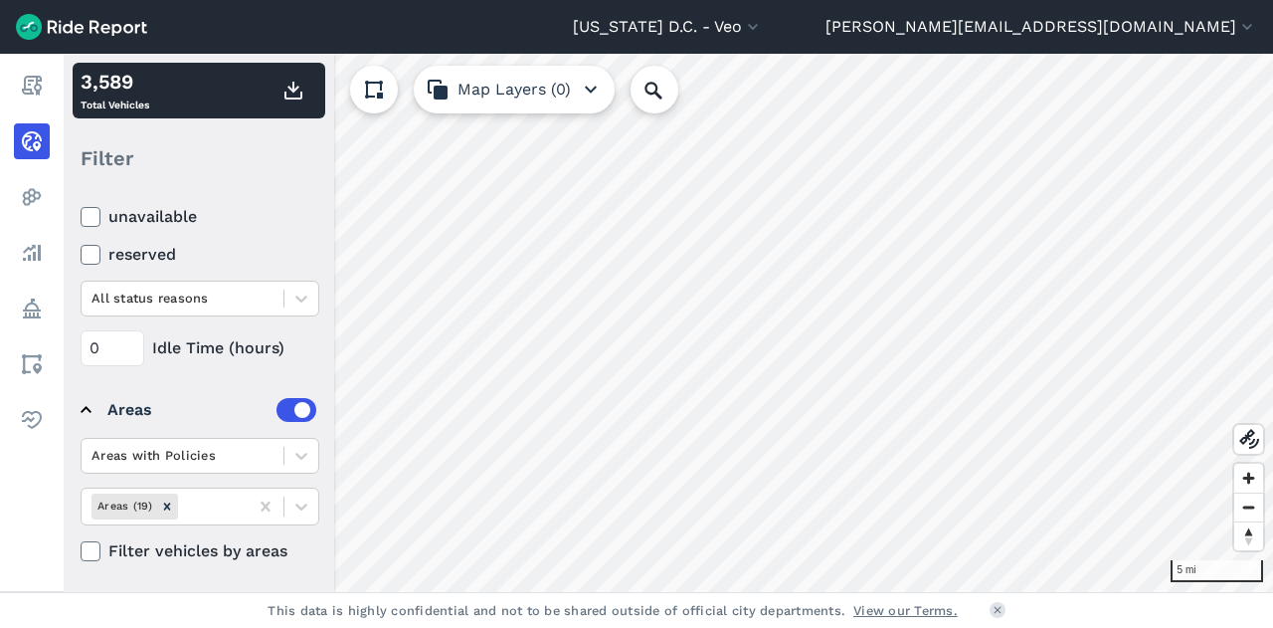
click at [86, 554] on icon at bounding box center [91, 551] width 18 height 20
click at [81, 552] on input "Filter vehicles by areas" at bounding box center [81, 545] width 0 height 13
click at [94, 550] on icon at bounding box center [91, 551] width 18 height 20
click at [81, 550] on input "Filter vehicles by areas" at bounding box center [81, 545] width 0 height 13
click at [94, 550] on icon at bounding box center [91, 551] width 18 height 20
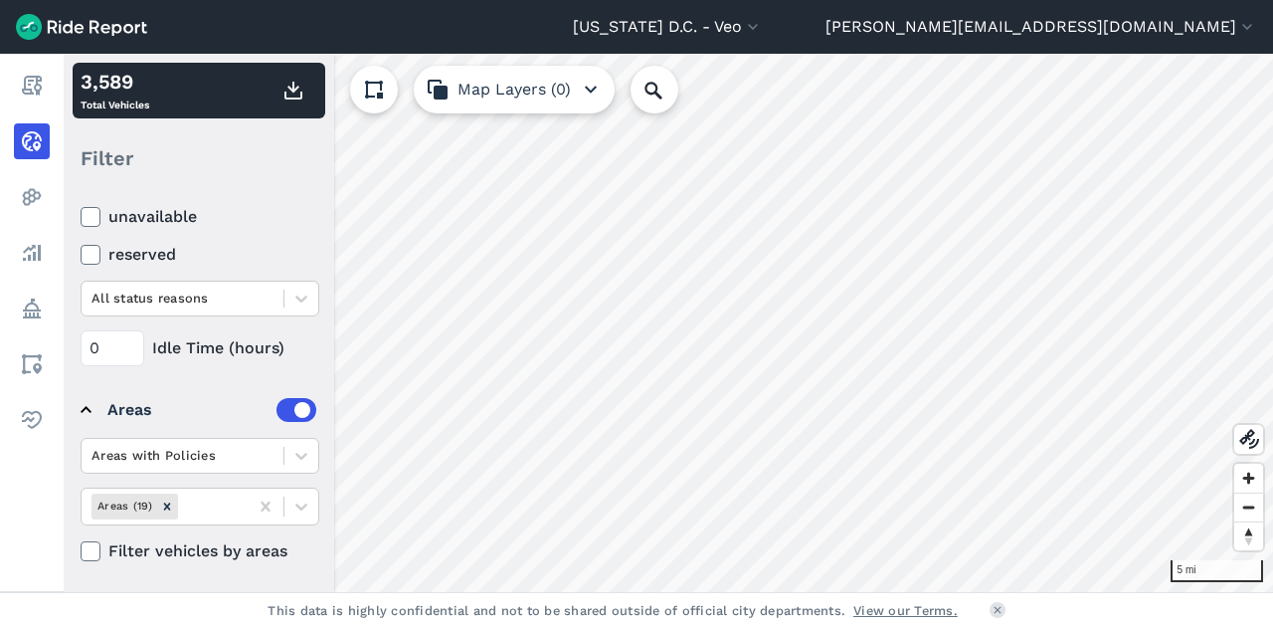
click at [81, 550] on input "Filter vehicles by areas" at bounding box center [81, 545] width 0 height 13
click at [90, 541] on icon at bounding box center [91, 551] width 18 height 20
click at [81, 539] on input "Filter vehicles by areas" at bounding box center [81, 545] width 0 height 13
click at [90, 559] on label "Filter vehicles by areas" at bounding box center [200, 551] width 239 height 24
click at [81, 552] on input "Filter vehicles by areas" at bounding box center [81, 545] width 0 height 13
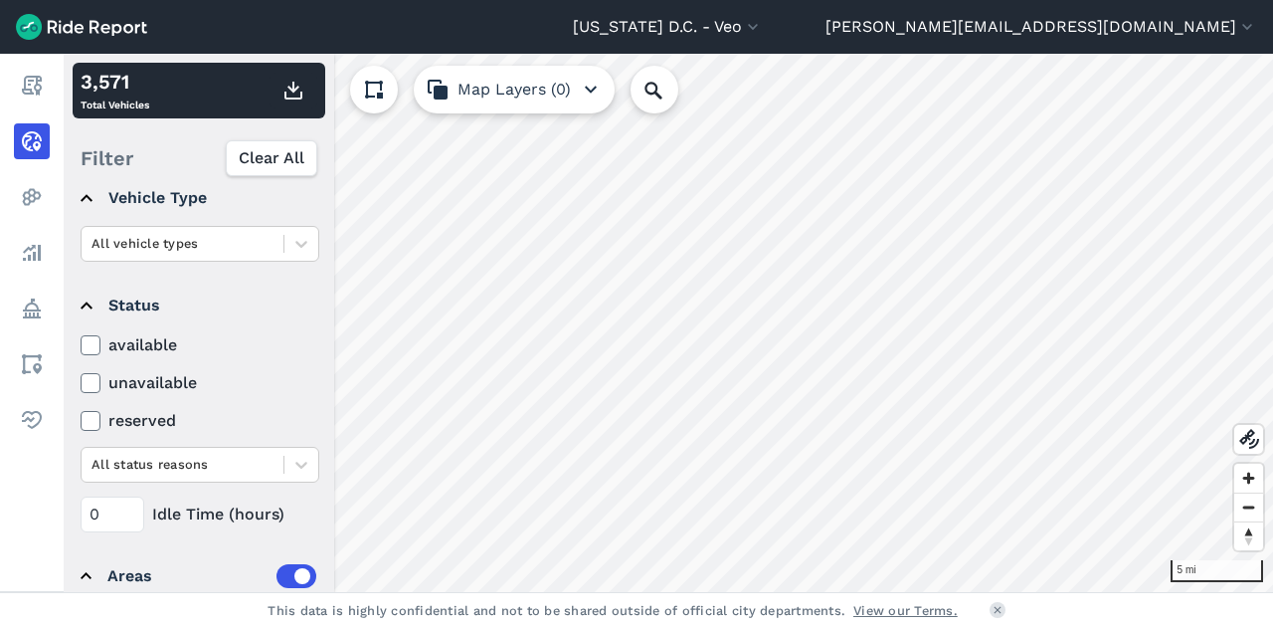
scroll to position [121, 0]
click at [84, 341] on icon at bounding box center [91, 346] width 18 height 20
click at [81, 341] on input "available" at bounding box center [81, 340] width 0 height 13
click at [90, 343] on icon at bounding box center [91, 346] width 18 height 20
click at [81, 343] on input "available" at bounding box center [81, 340] width 0 height 13
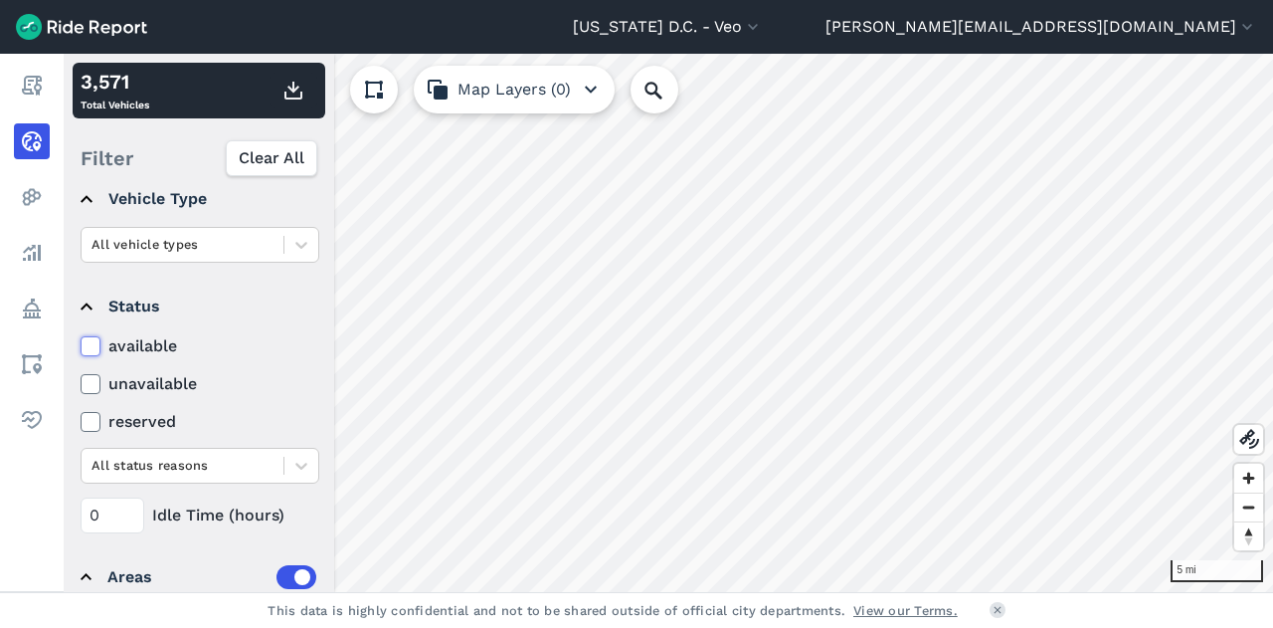
click at [94, 341] on icon at bounding box center [91, 346] width 18 height 20
click at [81, 341] on input "available" at bounding box center [81, 340] width 0 height 13
click at [94, 341] on icon at bounding box center [91, 346] width 18 height 20
click at [81, 341] on input "available" at bounding box center [81, 340] width 0 height 13
click at [94, 341] on icon at bounding box center [91, 346] width 18 height 20
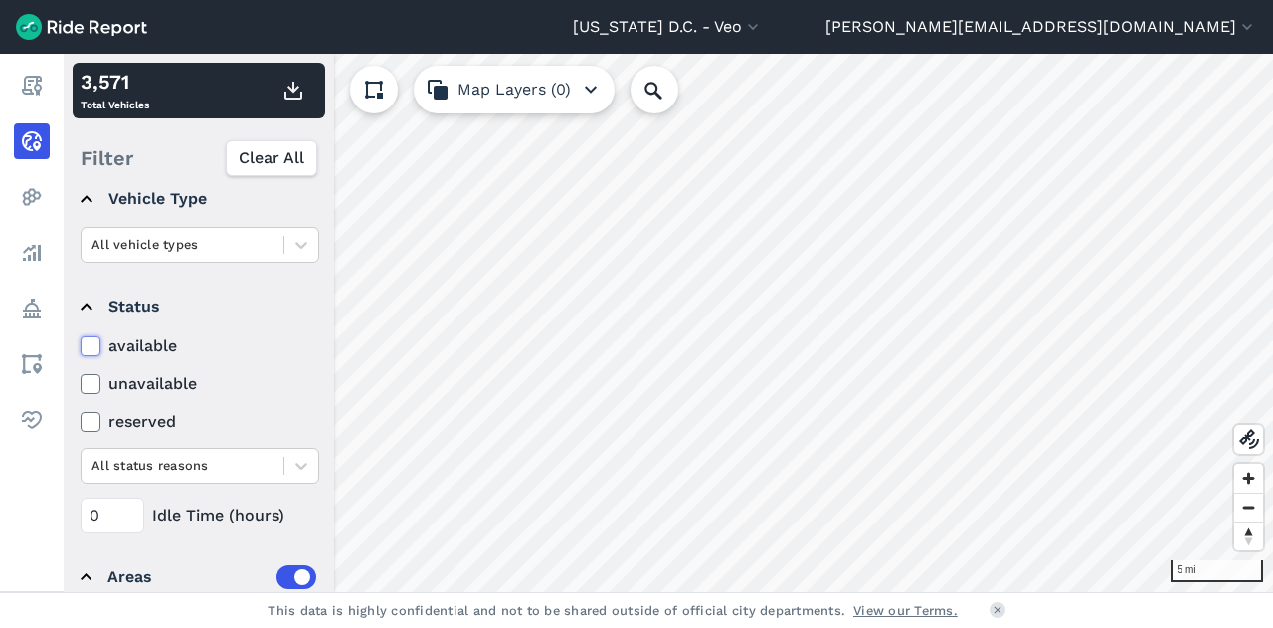
click at [81, 341] on input "available" at bounding box center [81, 340] width 0 height 13
click at [94, 341] on icon at bounding box center [91, 346] width 18 height 20
click at [81, 341] on input "available" at bounding box center [81, 340] width 0 height 13
click at [94, 341] on icon at bounding box center [91, 346] width 18 height 20
click at [81, 341] on input "available" at bounding box center [81, 340] width 0 height 13
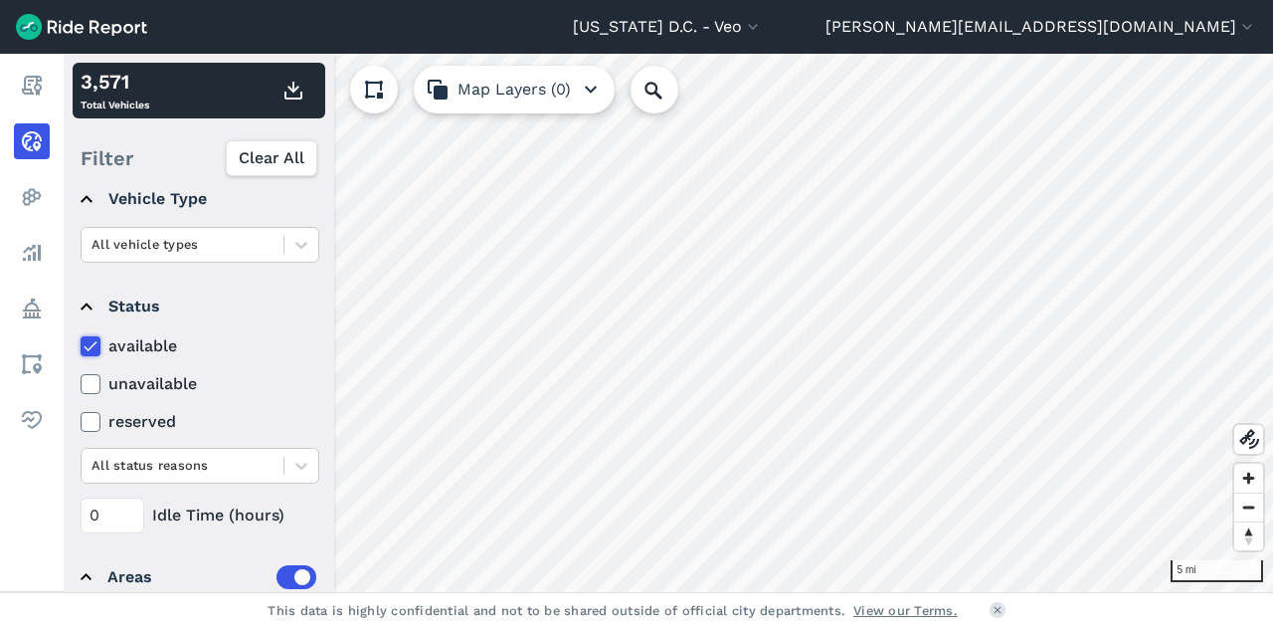
click at [94, 341] on icon at bounding box center [91, 346] width 18 height 20
click at [81, 341] on input "available" at bounding box center [81, 340] width 0 height 13
click at [94, 341] on icon at bounding box center [91, 346] width 18 height 20
click at [81, 341] on input "available" at bounding box center [81, 340] width 0 height 13
click at [97, 342] on icon at bounding box center [91, 346] width 18 height 20
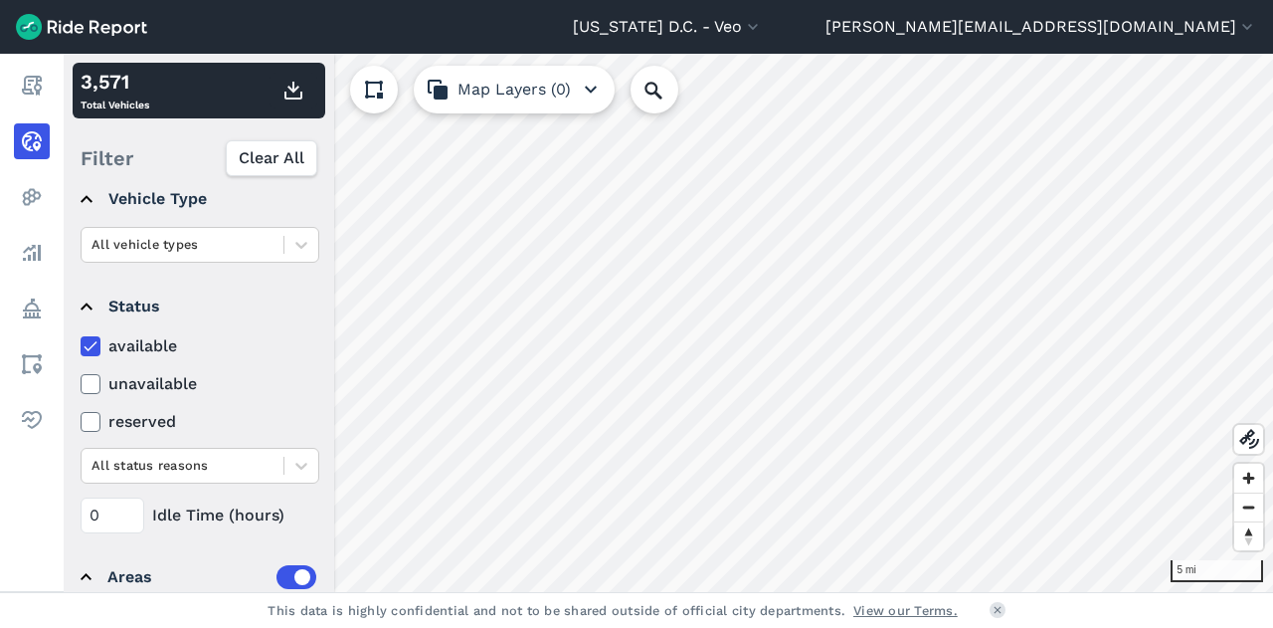
click at [81, 342] on input "available" at bounding box center [81, 340] width 0 height 13
click at [97, 342] on icon at bounding box center [91, 346] width 18 height 20
click at [81, 342] on input "available" at bounding box center [81, 340] width 0 height 13
click at [97, 342] on icon at bounding box center [91, 346] width 18 height 20
click at [81, 342] on input "available" at bounding box center [81, 340] width 0 height 13
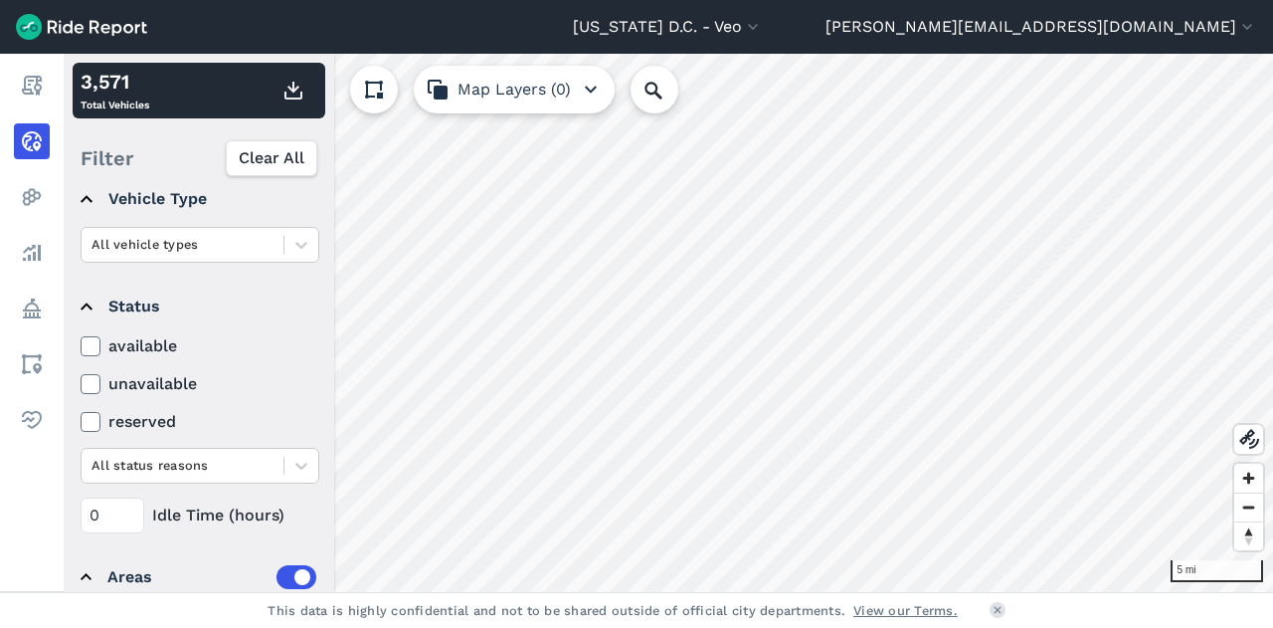
drag, startPoint x: 97, startPoint y: 342, endPoint x: 276, endPoint y: 396, distance: 186.0
click at [92, 351] on icon at bounding box center [91, 346] width 18 height 20
click at [81, 347] on input "available" at bounding box center [81, 340] width 0 height 13
click at [92, 351] on icon at bounding box center [91, 346] width 18 height 20
click at [81, 347] on input "available" at bounding box center [81, 340] width 0 height 13
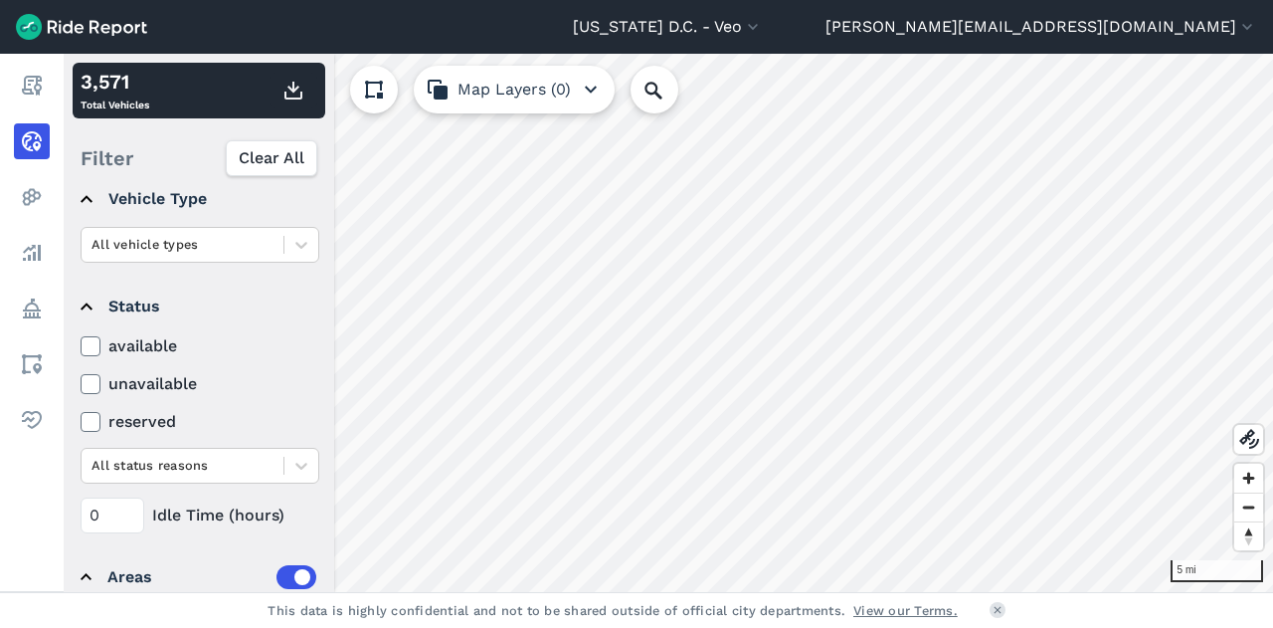
click at [254, 156] on span "Clear All" at bounding box center [272, 158] width 66 height 24
click at [254, 156] on div "Filter Clear All" at bounding box center [199, 158] width 253 height 62
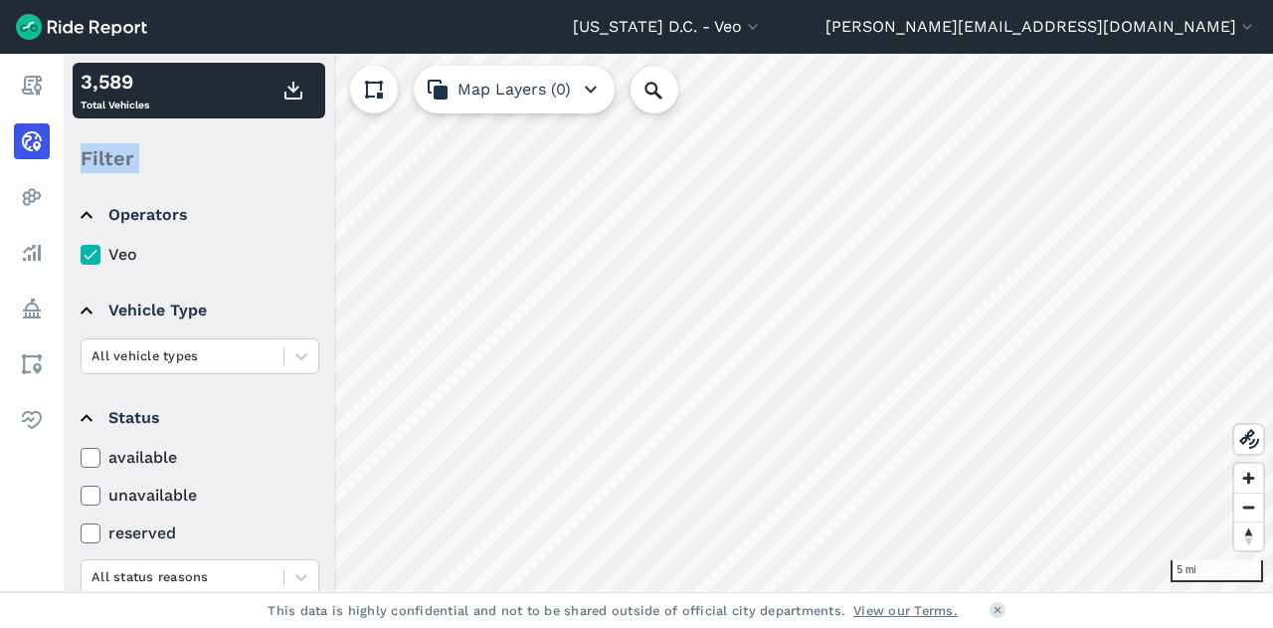
scroll to position [288, 0]
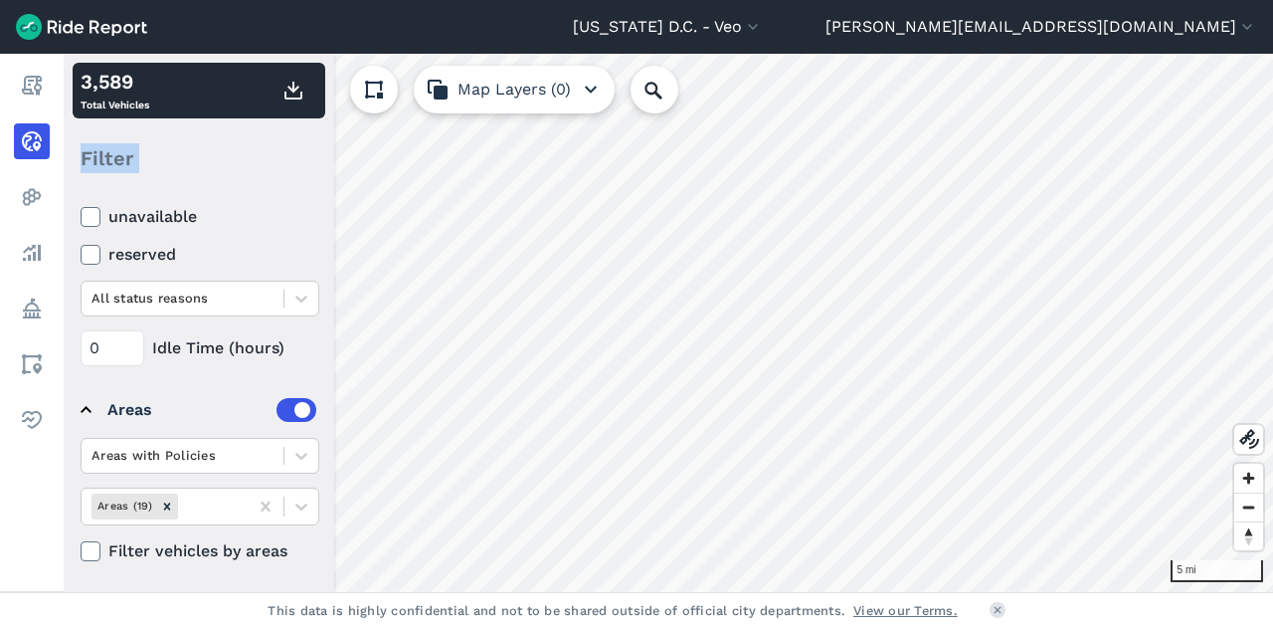
click at [92, 552] on icon at bounding box center [91, 551] width 18 height 20
click at [81, 552] on input "Filter vehicles by areas" at bounding box center [81, 545] width 0 height 13
click at [92, 552] on icon at bounding box center [91, 551] width 18 height 20
click at [81, 552] on input "Filter vehicles by areas" at bounding box center [81, 545] width 0 height 13
click at [88, 552] on use at bounding box center [90, 551] width 13 height 10
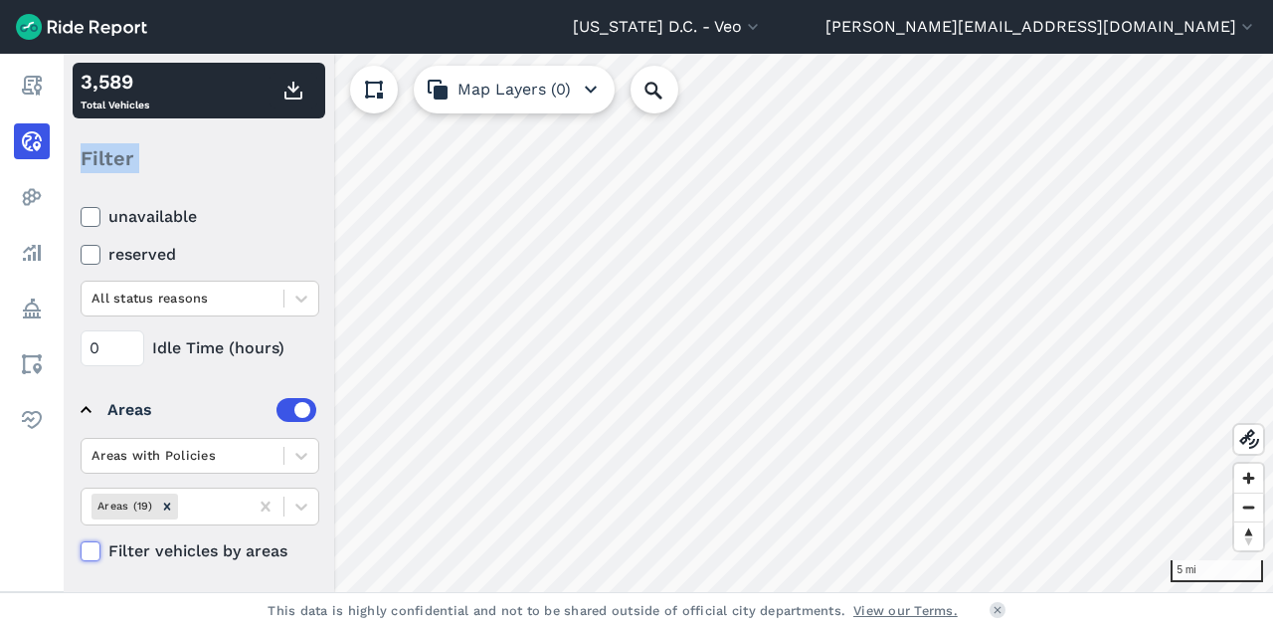
click at [81, 552] on input "Filter vehicles by areas" at bounding box center [81, 545] width 0 height 13
click at [88, 552] on use at bounding box center [90, 551] width 13 height 10
click at [81, 552] on input "Filter vehicles by areas" at bounding box center [81, 545] width 0 height 13
click at [88, 552] on use at bounding box center [90, 551] width 13 height 10
click at [81, 552] on input "Filter vehicles by areas" at bounding box center [81, 545] width 0 height 13
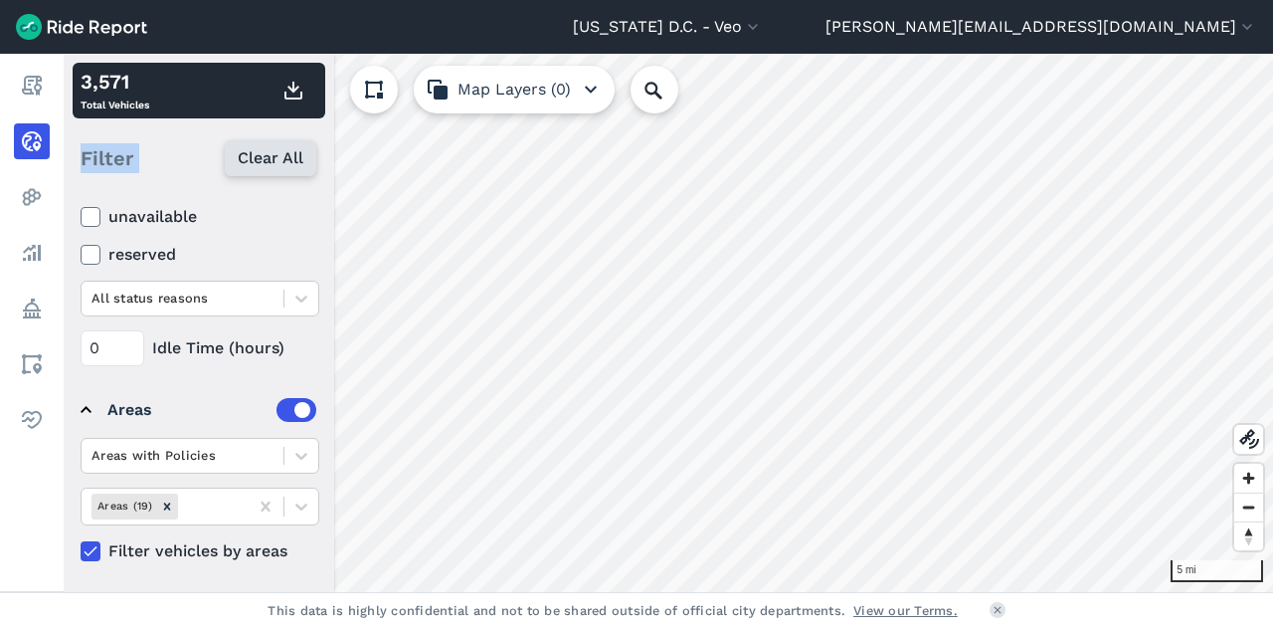
click at [271, 147] on span "Clear All" at bounding box center [271, 158] width 66 height 24
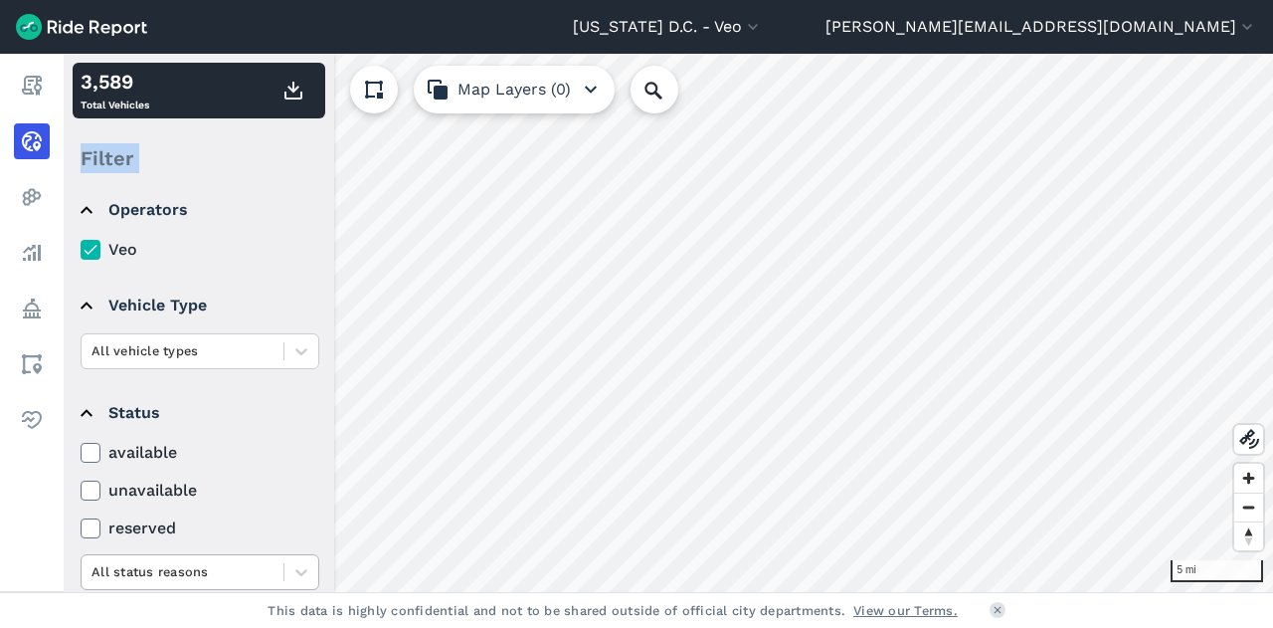
scroll to position [14, 0]
click at [88, 456] on use at bounding box center [90, 454] width 13 height 10
click at [81, 455] on input "available" at bounding box center [81, 448] width 0 height 13
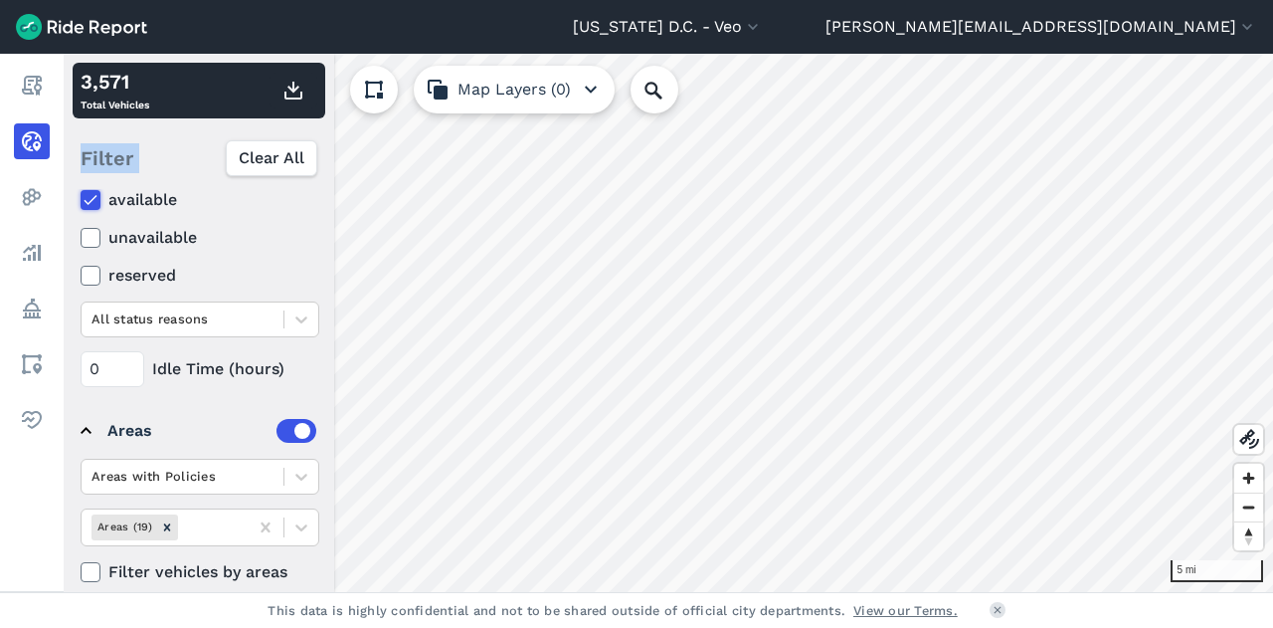
scroll to position [288, 0]
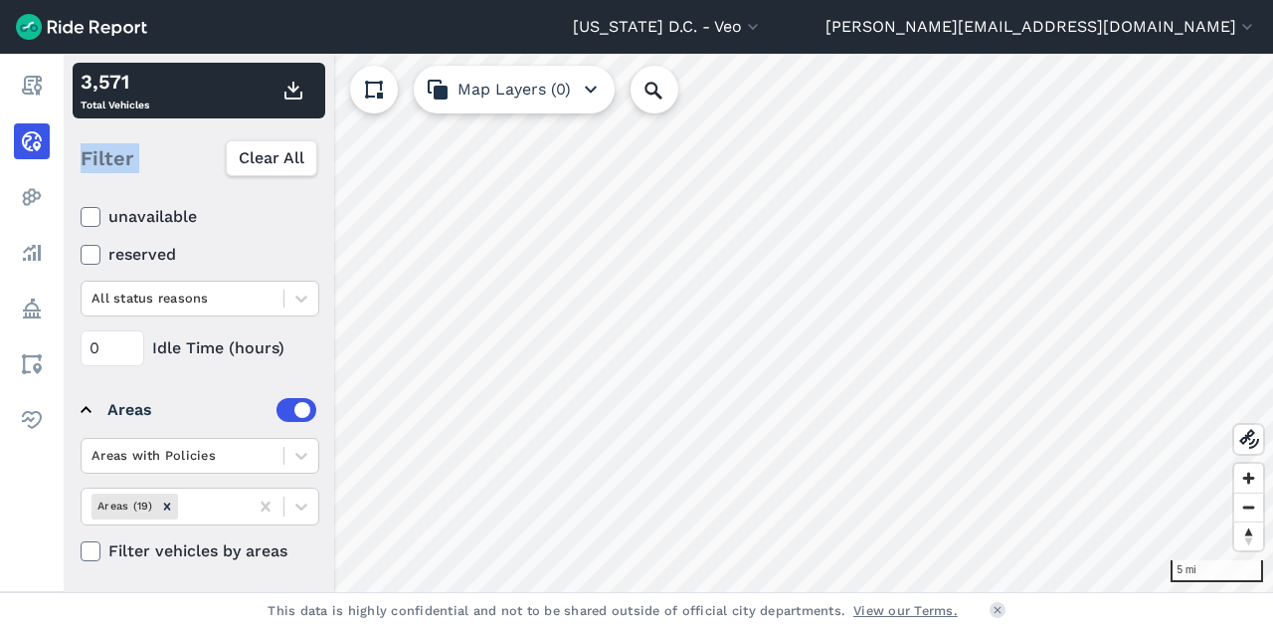
click at [92, 553] on icon at bounding box center [91, 551] width 18 height 20
click at [81, 552] on input "Filter vehicles by areas" at bounding box center [81, 545] width 0 height 13
click at [92, 553] on icon at bounding box center [91, 551] width 18 height 20
click at [81, 552] on input "Filter vehicles by areas" at bounding box center [81, 545] width 0 height 13
click at [92, 545] on icon at bounding box center [91, 551] width 18 height 20
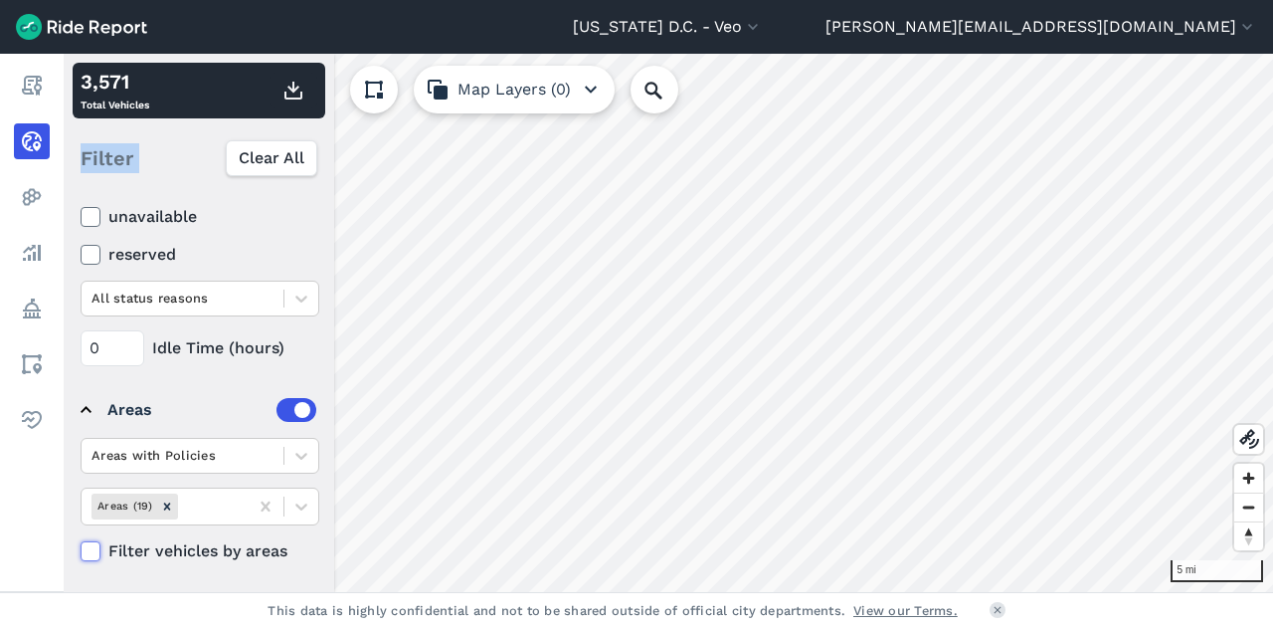
click at [81, 545] on input "Filter vehicles by areas" at bounding box center [81, 545] width 0 height 13
click at [92, 545] on icon at bounding box center [91, 551] width 18 height 20
click at [81, 545] on input "Filter vehicles by areas" at bounding box center [81, 545] width 0 height 13
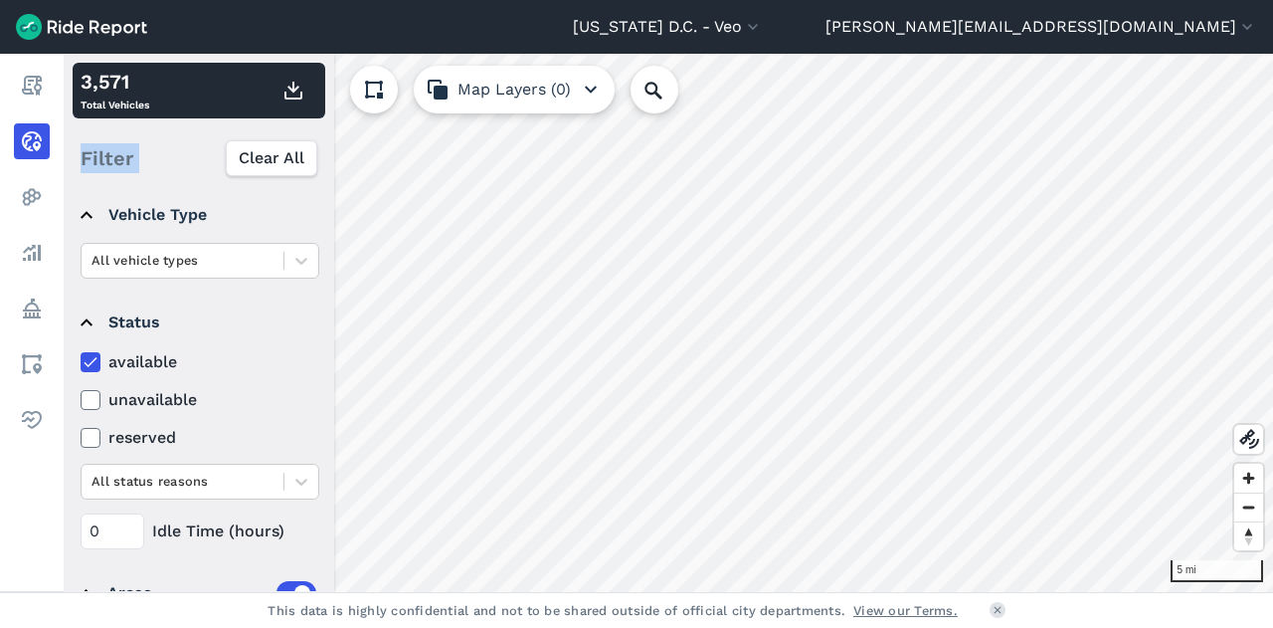
scroll to position [119, 0]
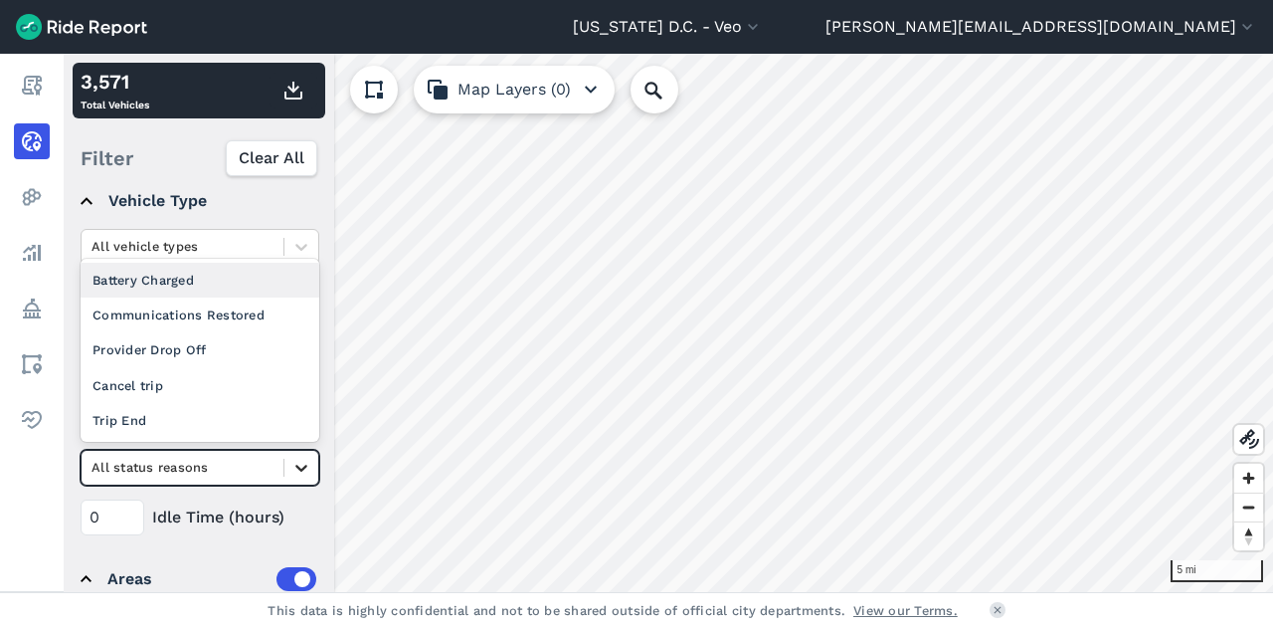
click at [296, 468] on icon at bounding box center [301, 468] width 20 height 20
click at [293, 463] on icon at bounding box center [301, 468] width 20 height 20
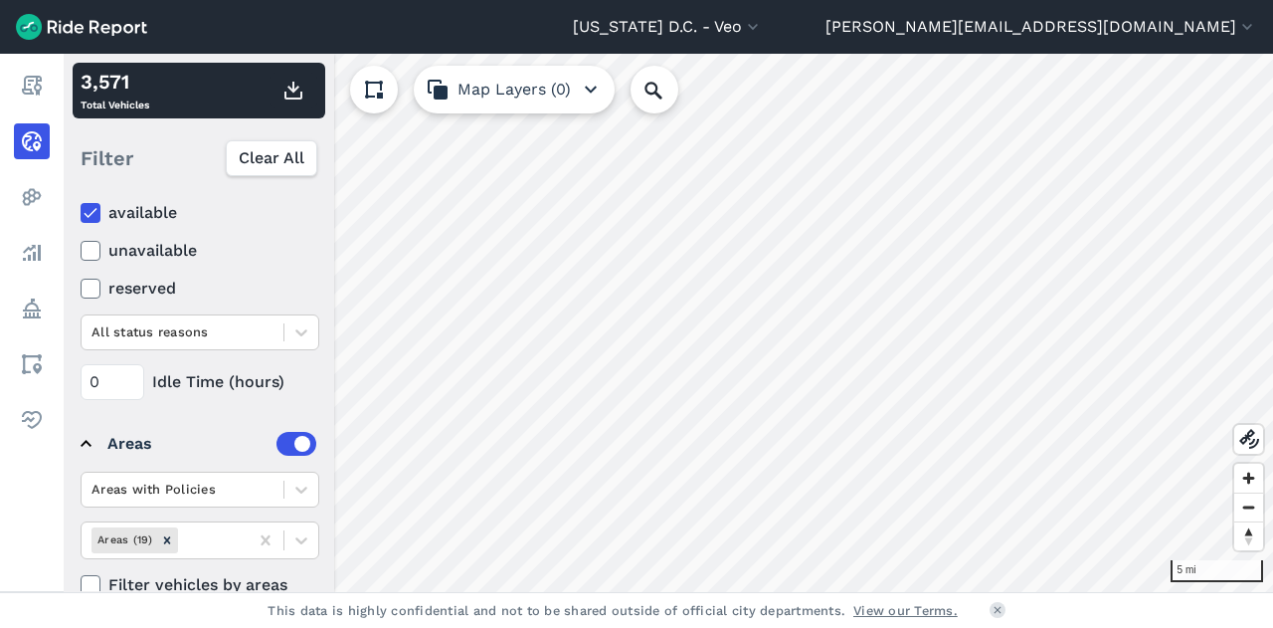
click at [290, 467] on summary "Areas" at bounding box center [199, 444] width 236 height 56
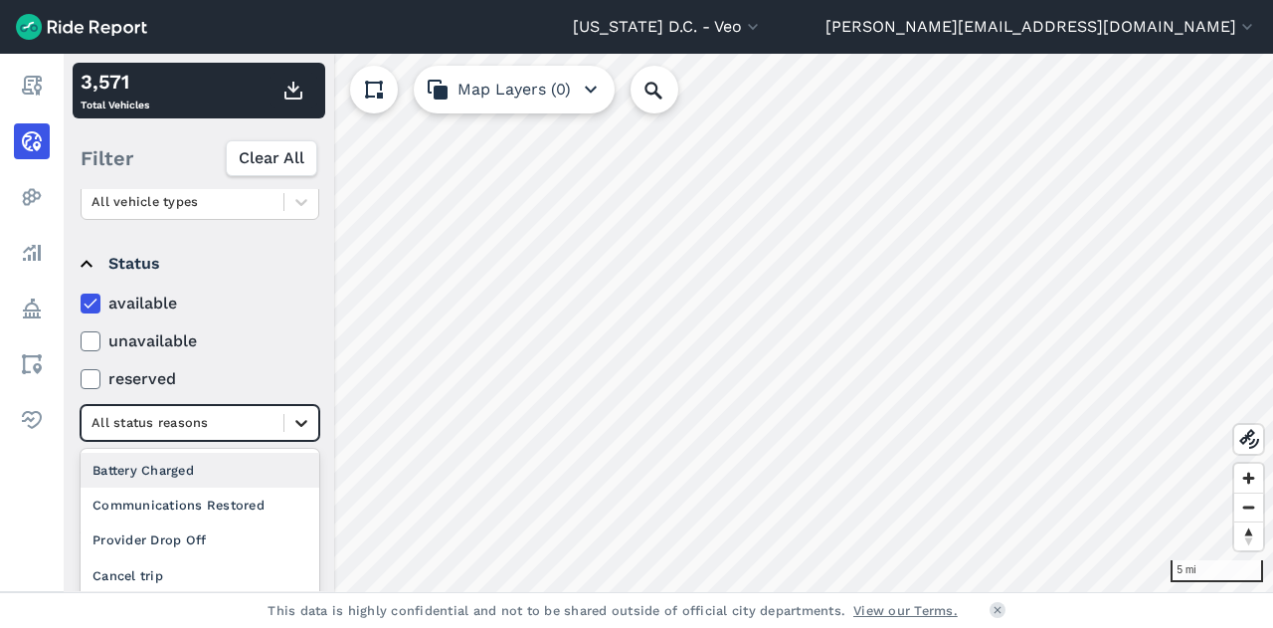
click at [297, 431] on div at bounding box center [301, 423] width 34 height 34
click at [284, 341] on div "available unavailable reserved option Battery Charged focused, 2 of 6. 5 result…" at bounding box center [200, 365] width 239 height 149
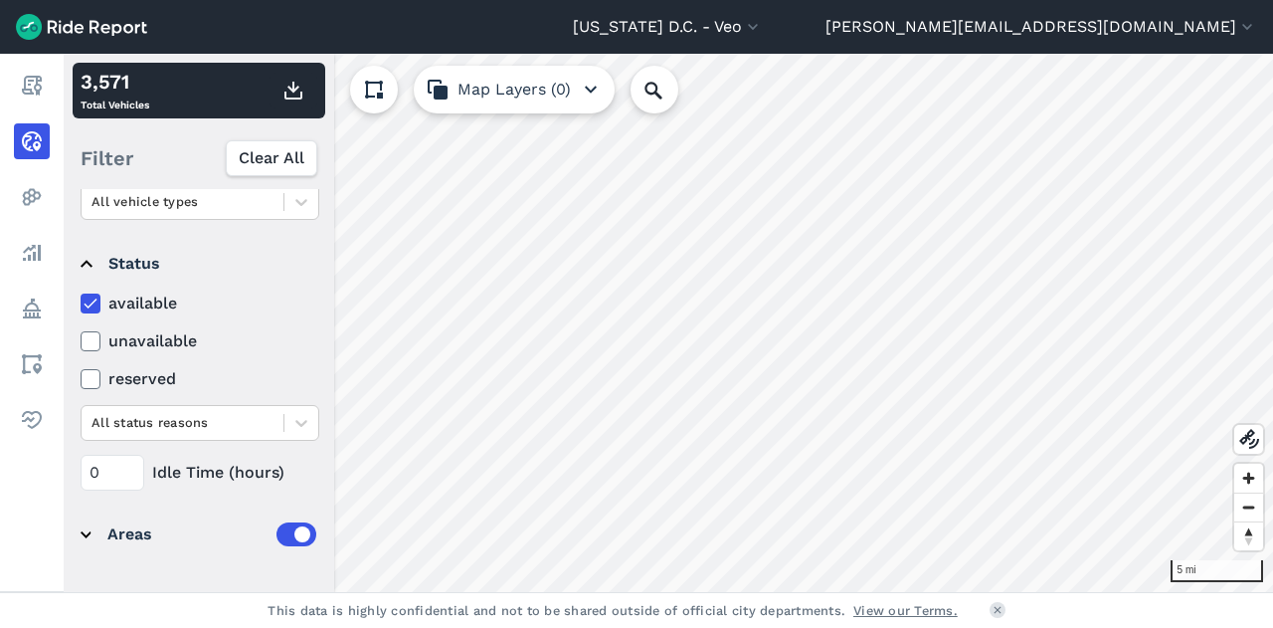
click at [129, 532] on div "Areas" at bounding box center [211, 534] width 209 height 24
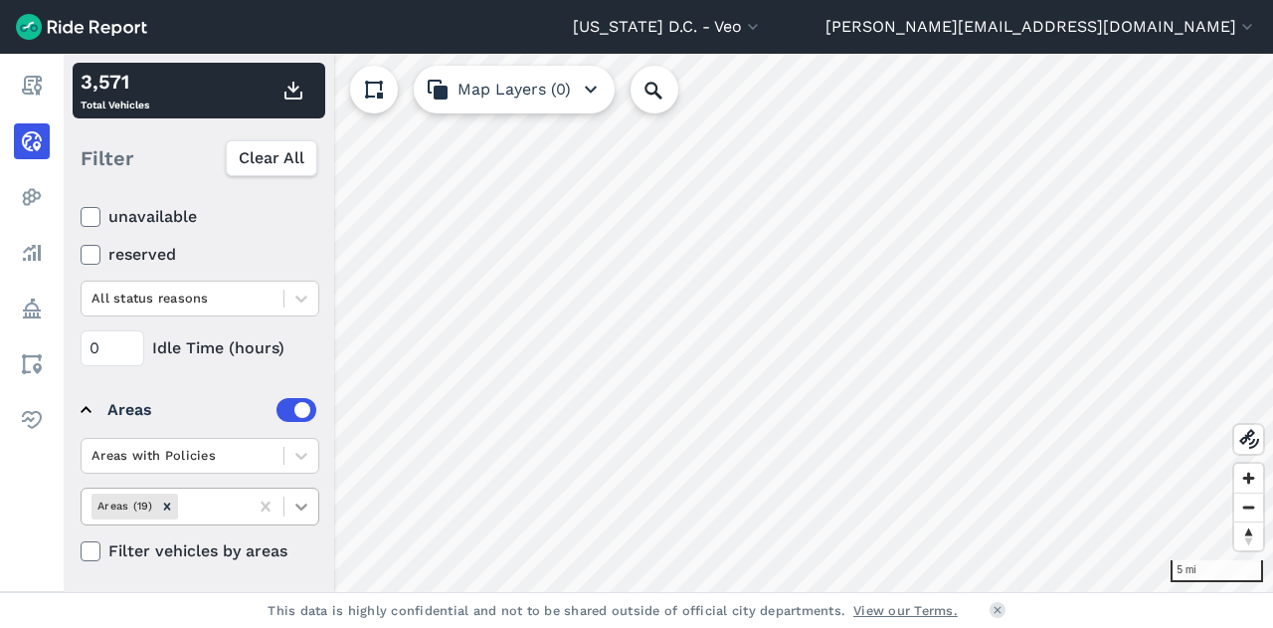
click at [305, 504] on icon at bounding box center [301, 506] width 20 height 20
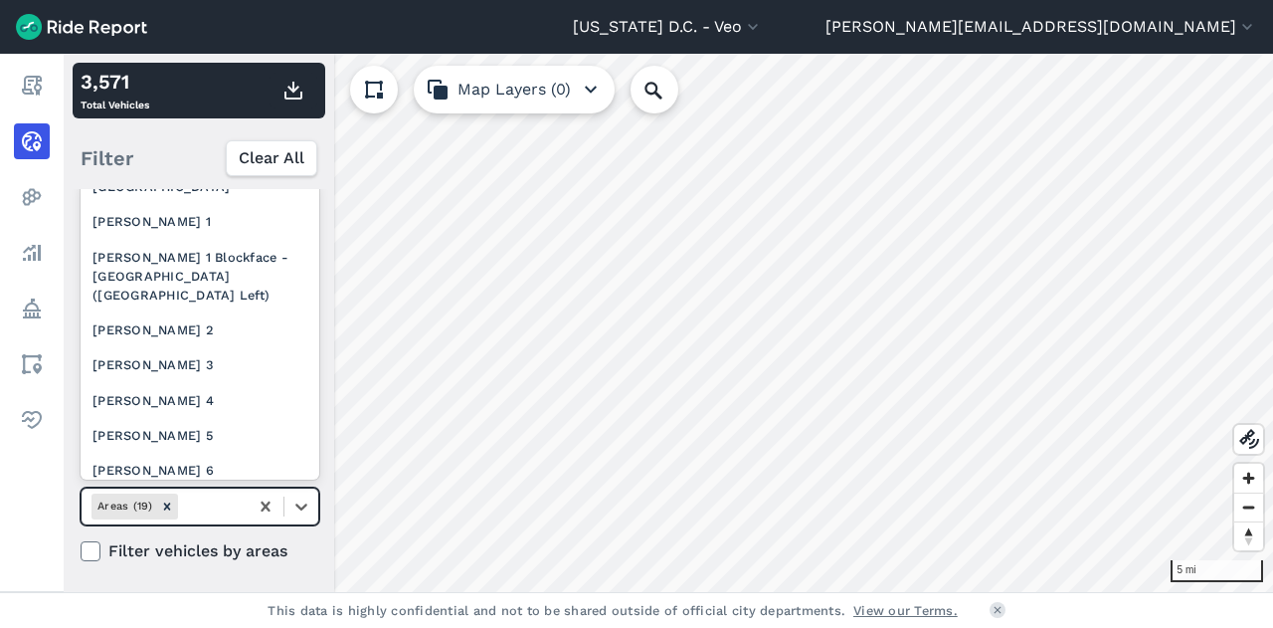
scroll to position [322, 0]
click at [201, 346] on div "[PERSON_NAME] 2" at bounding box center [200, 328] width 239 height 35
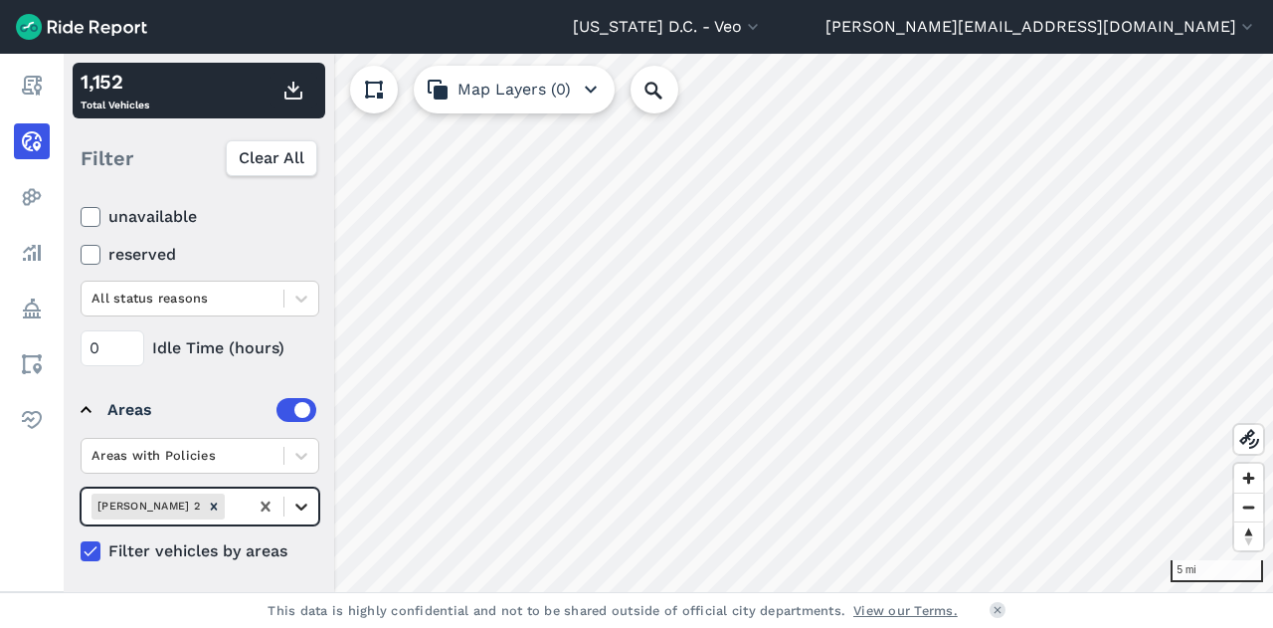
click at [300, 504] on icon at bounding box center [301, 506] width 12 height 7
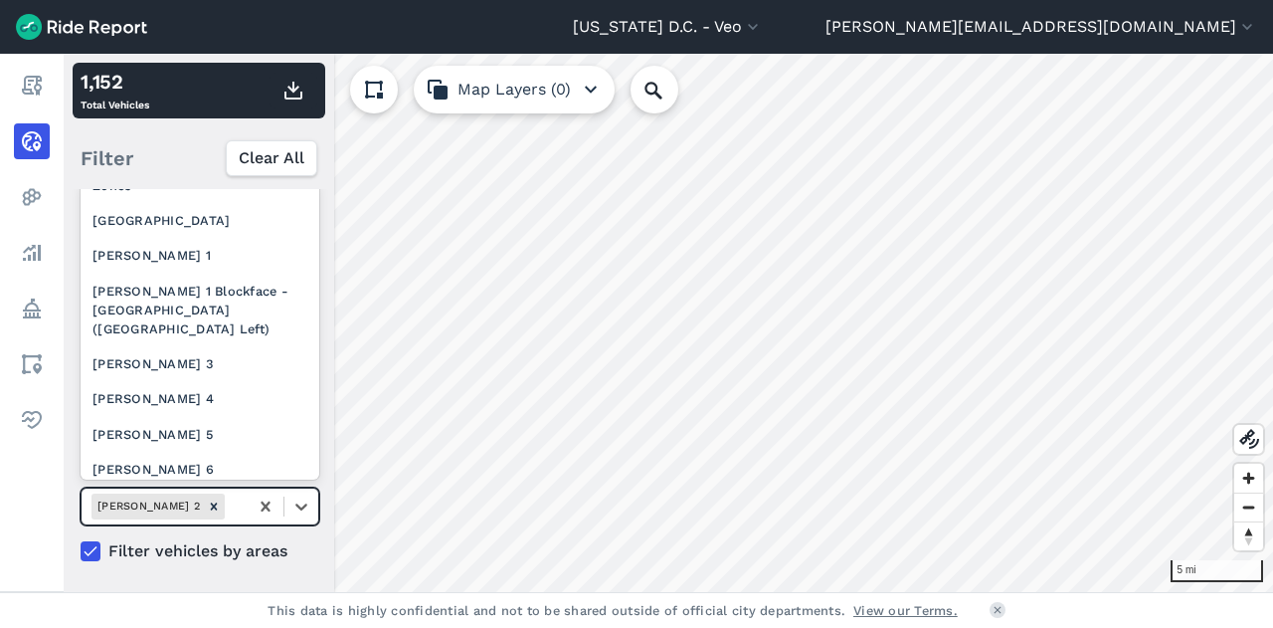
scroll to position [286, 0]
click at [229, 376] on div "[PERSON_NAME] 3" at bounding box center [200, 364] width 239 height 35
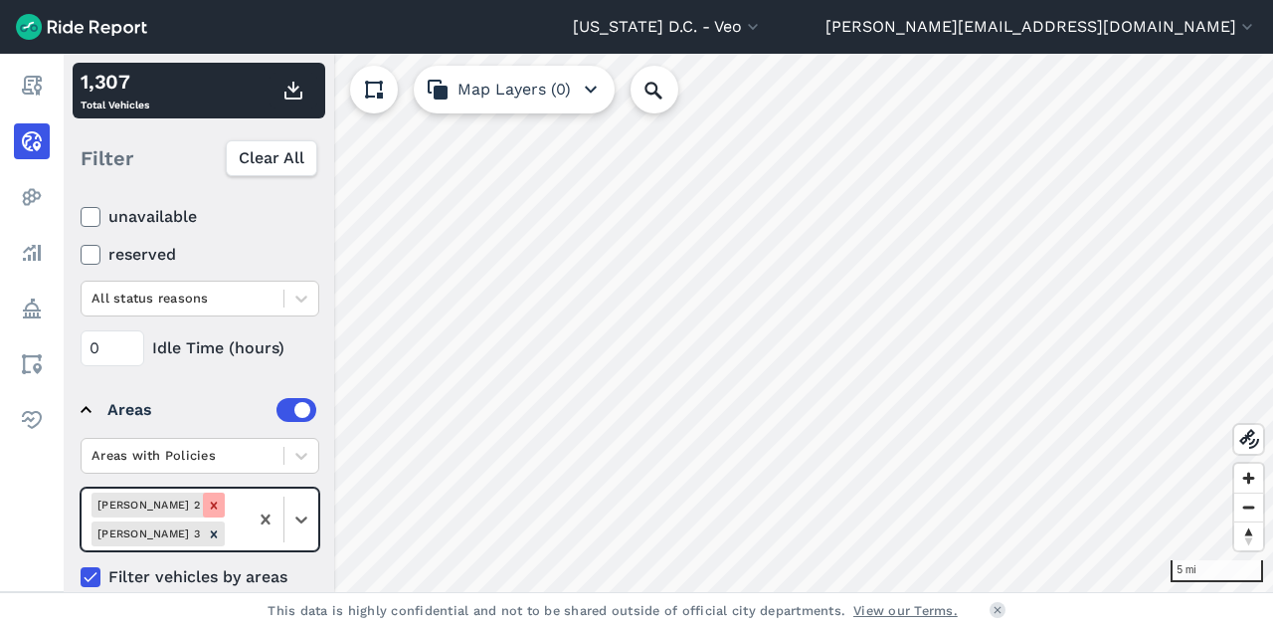
click at [207, 498] on icon "Remove Ward 2" at bounding box center [214, 505] width 14 height 14
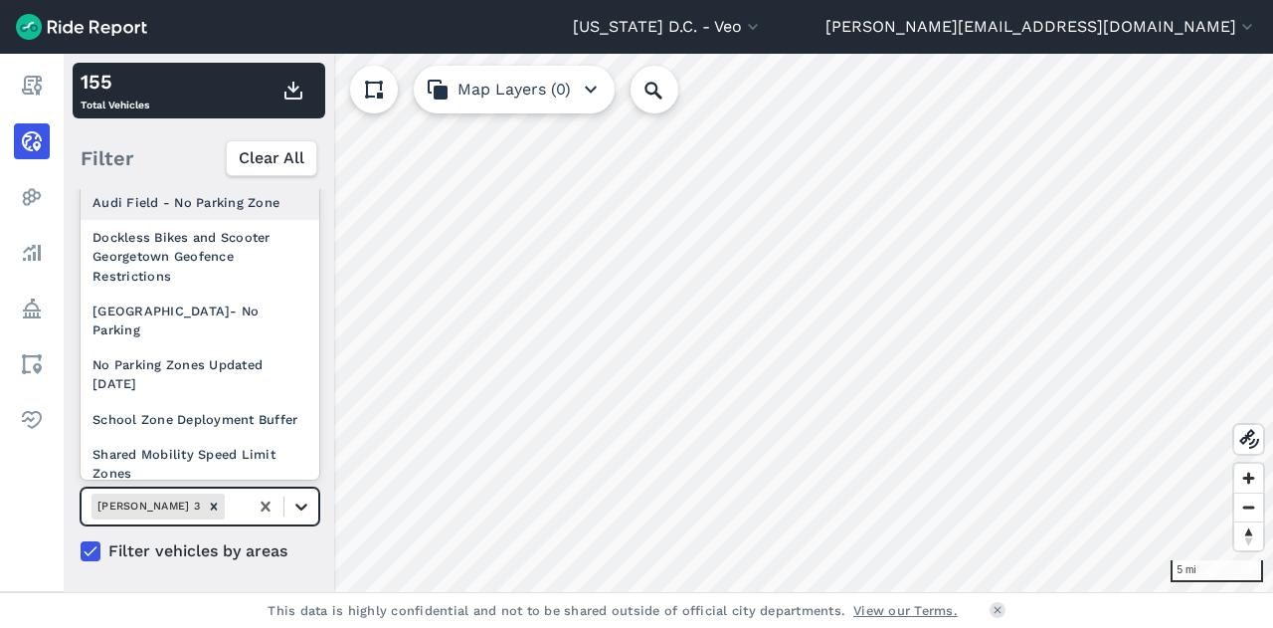
click at [302, 496] on icon at bounding box center [301, 506] width 20 height 20
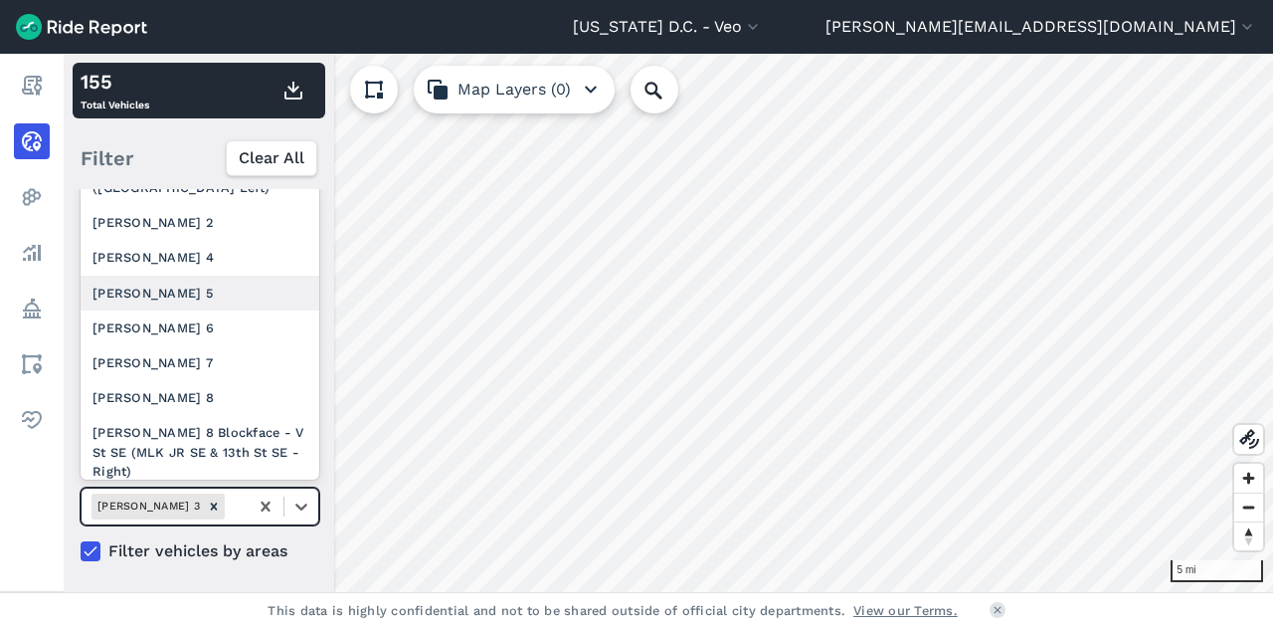
scroll to position [430, 0]
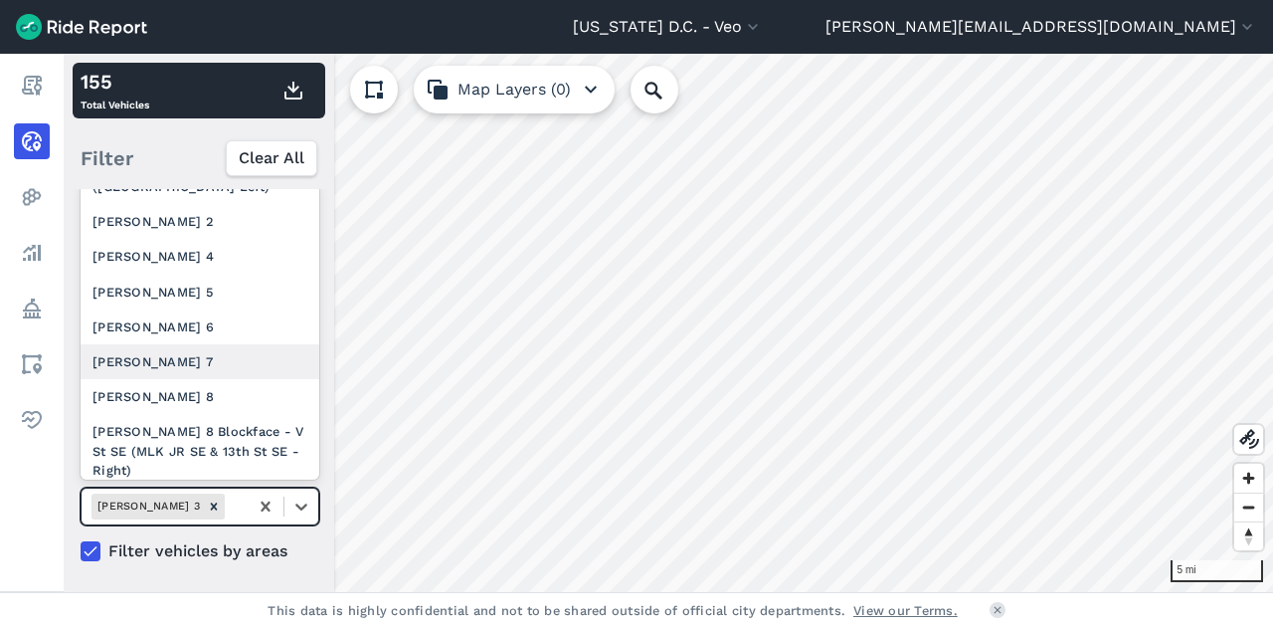
click at [175, 379] on div "[PERSON_NAME] 7" at bounding box center [200, 361] width 239 height 35
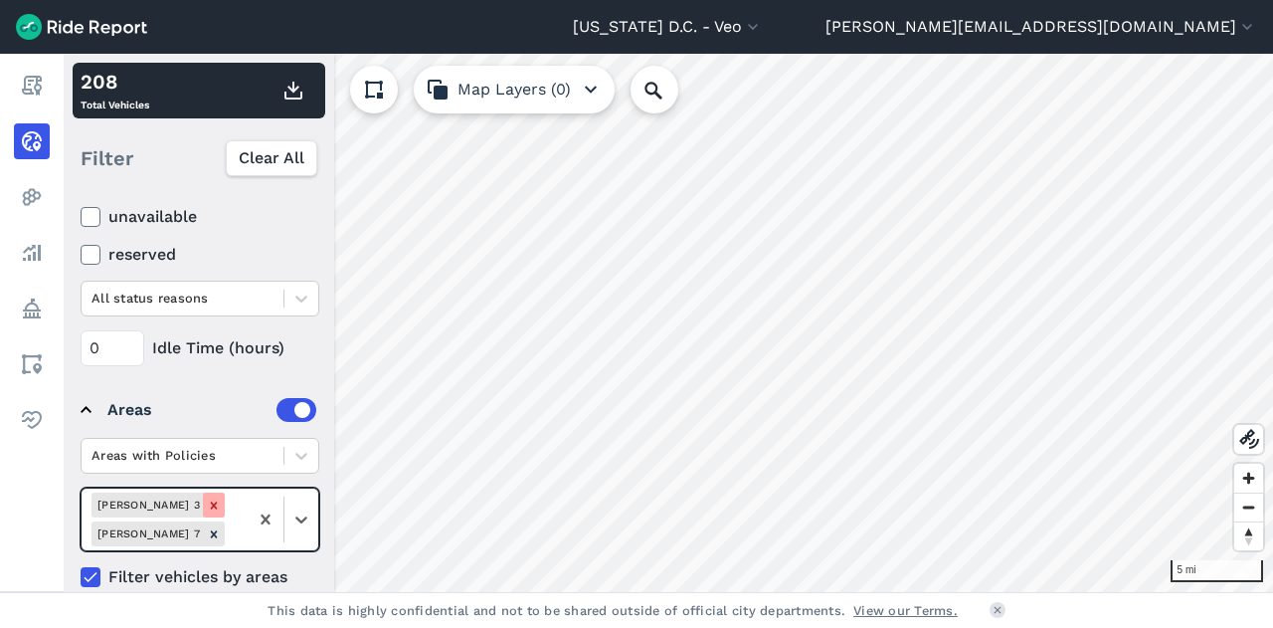
click at [207, 498] on icon "Remove Ward 3" at bounding box center [214, 505] width 14 height 14
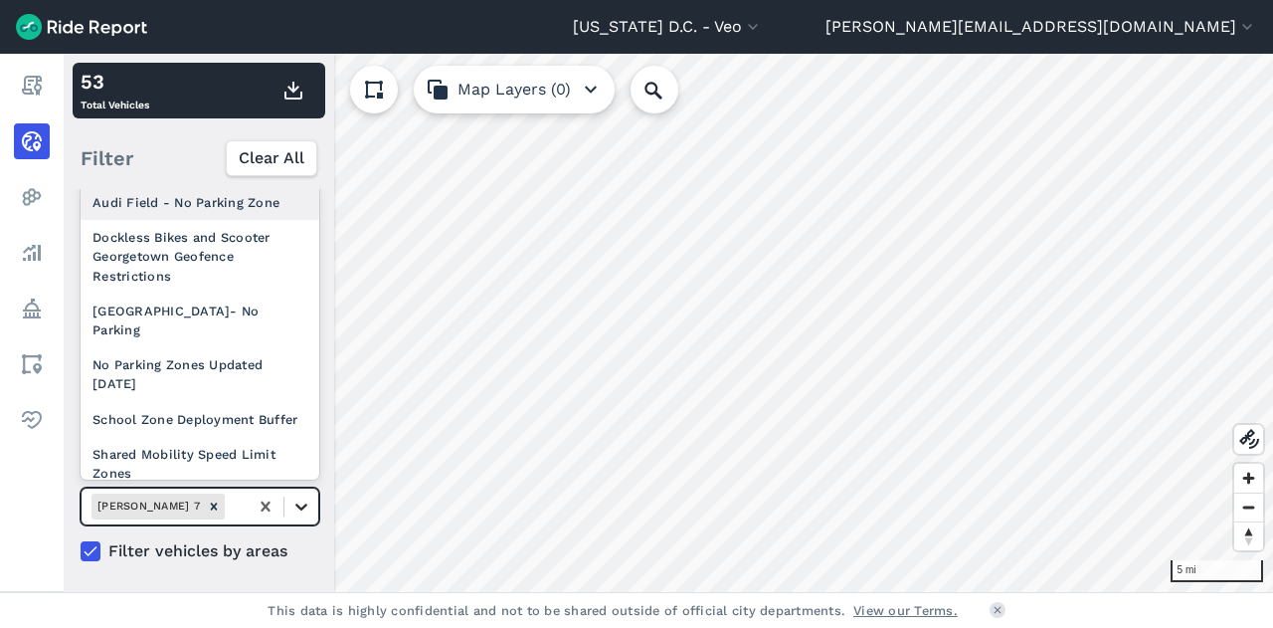
click at [306, 506] on icon at bounding box center [301, 506] width 20 height 20
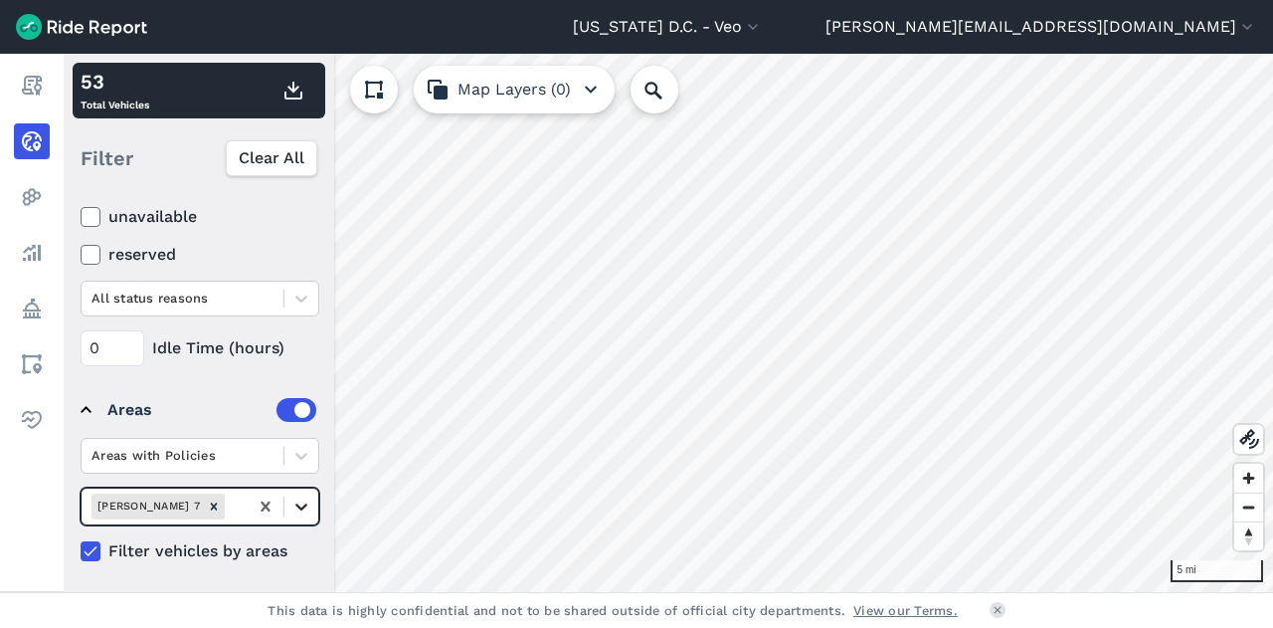
click at [306, 506] on icon at bounding box center [301, 506] width 20 height 20
click at [304, 504] on icon at bounding box center [301, 506] width 12 height 7
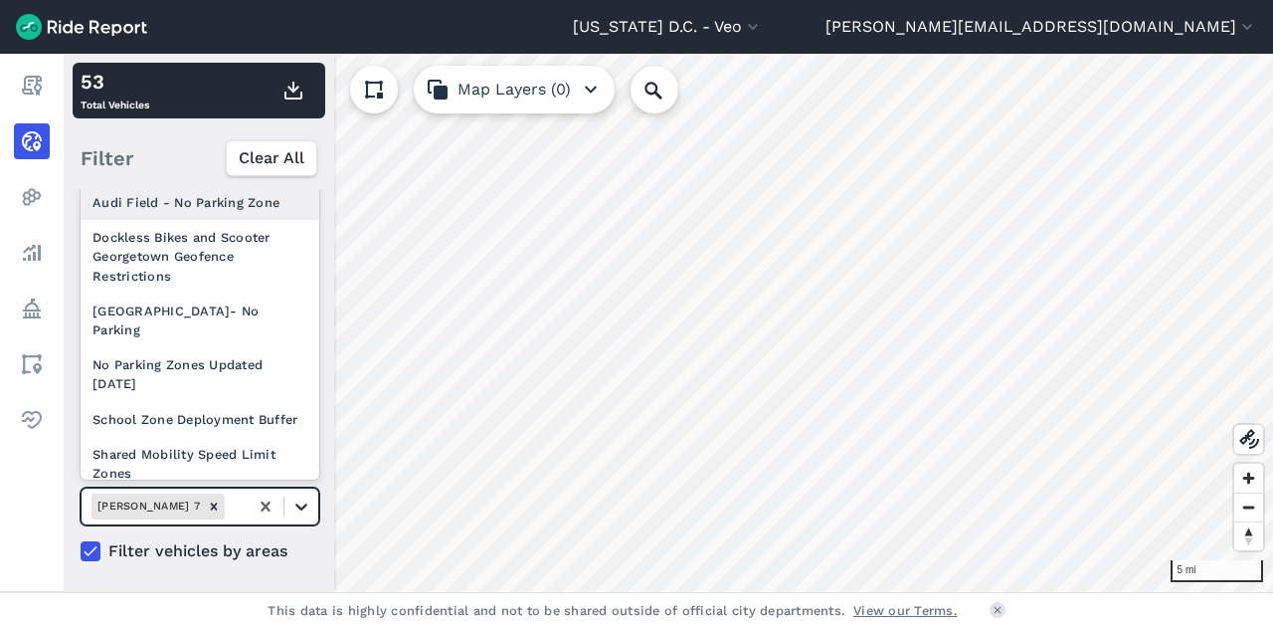
click at [293, 502] on icon at bounding box center [301, 506] width 20 height 20
click at [300, 505] on icon at bounding box center [301, 506] width 12 height 7
